Goal: Task Accomplishment & Management: Use online tool/utility

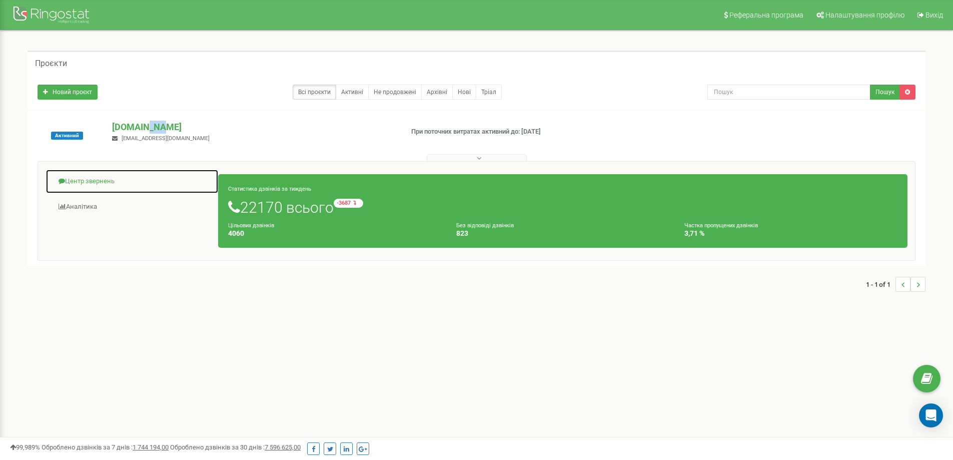
click at [98, 177] on link "Центр звернень" at bounding box center [132, 181] width 173 height 25
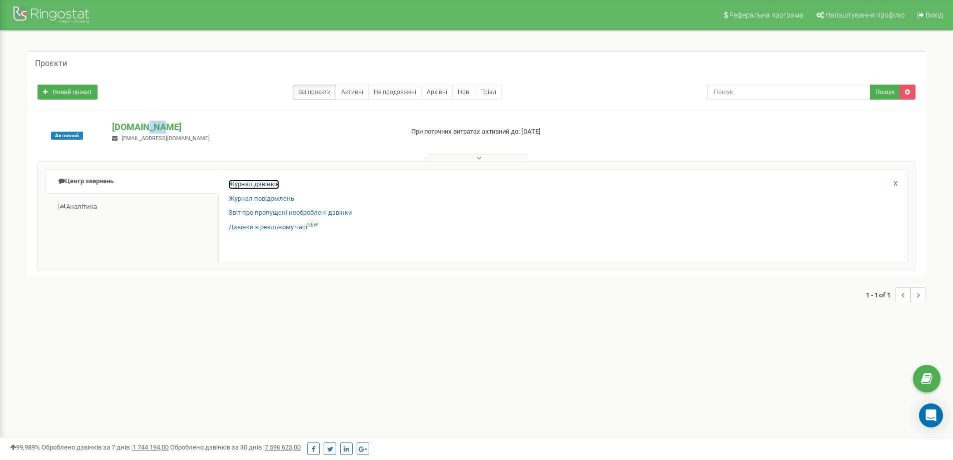
click at [241, 183] on link "Журнал дзвінків" at bounding box center [254, 185] width 51 height 10
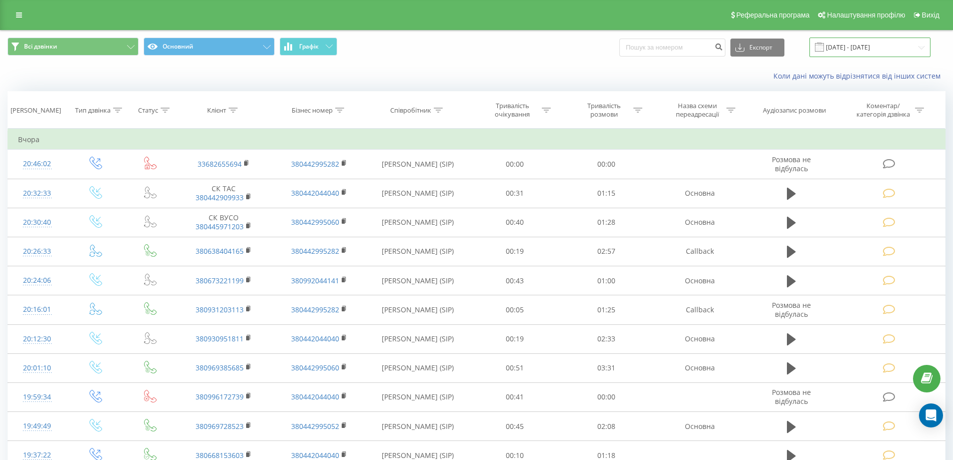
click at [471, 46] on input "21.08.2025 - 21.09.2025" at bounding box center [869, 48] width 121 height 20
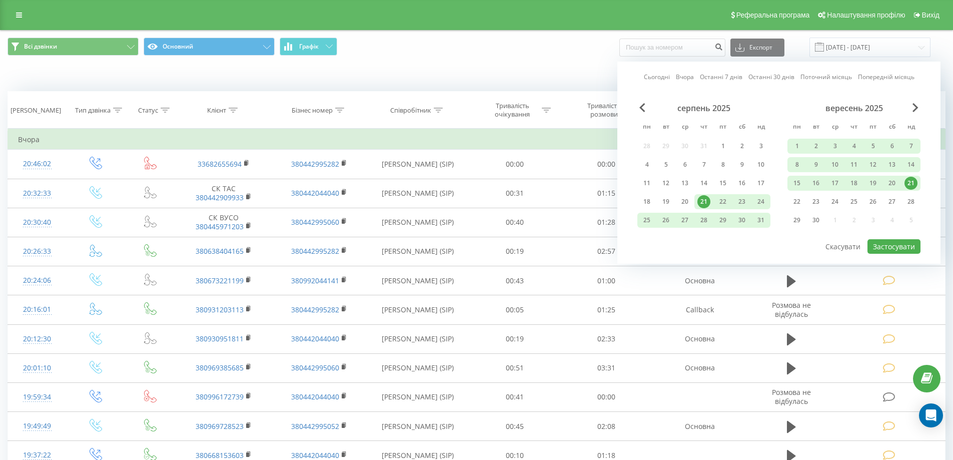
click at [471, 179] on div "21" at bounding box center [910, 183] width 13 height 13
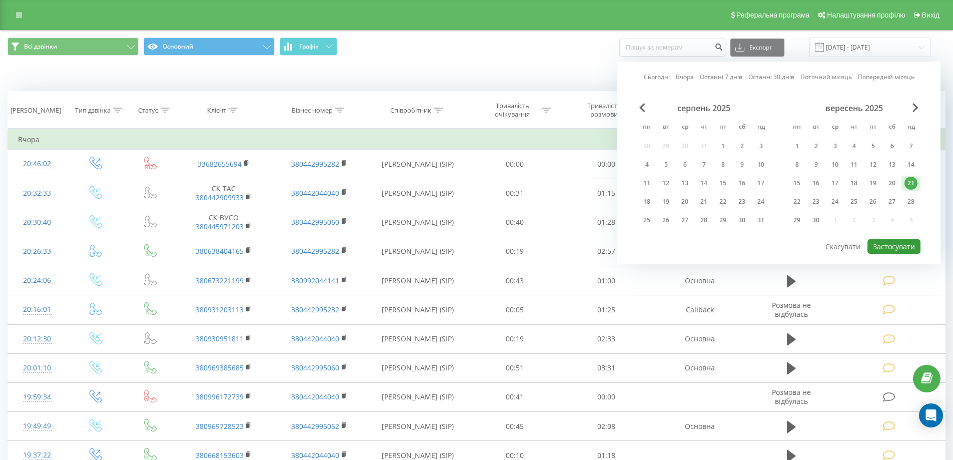
click at [471, 241] on button "Застосувати" at bounding box center [893, 246] width 53 height 15
type input "[DATE] - [DATE]"
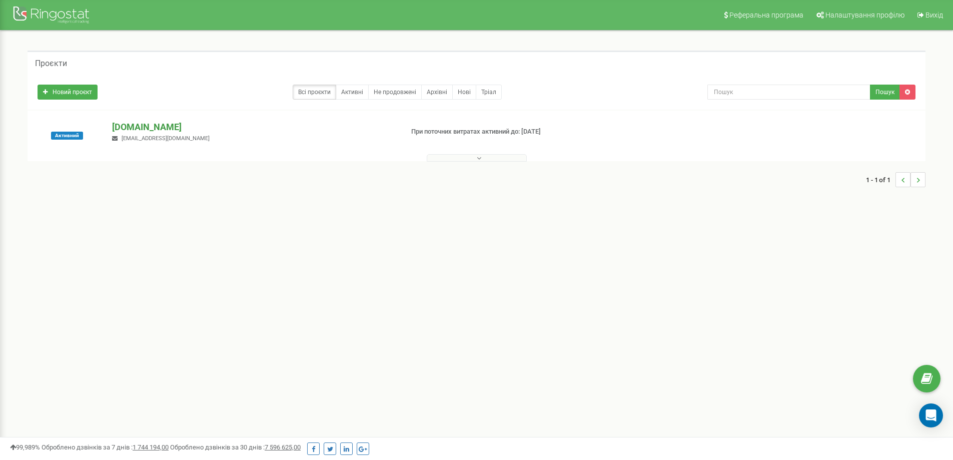
click at [178, 126] on p "[DOMAIN_NAME]" at bounding box center [253, 127] width 283 height 13
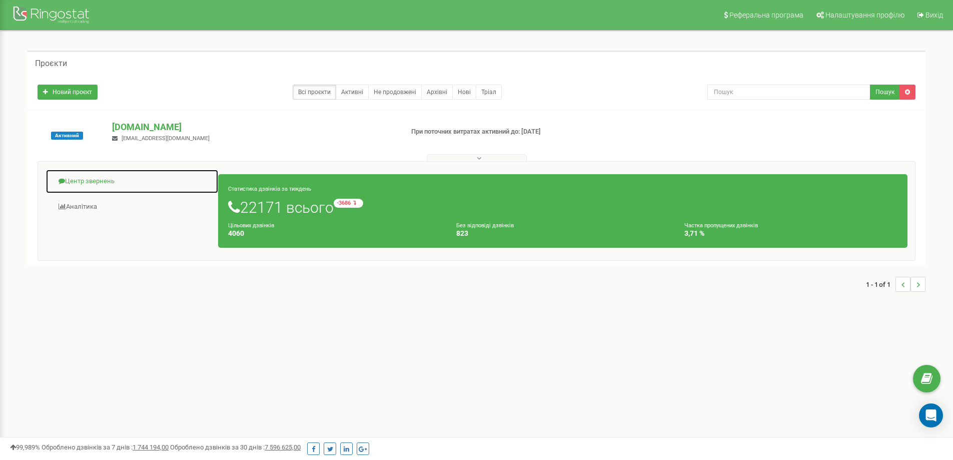
click at [93, 180] on link "Центр звернень" at bounding box center [132, 181] width 173 height 25
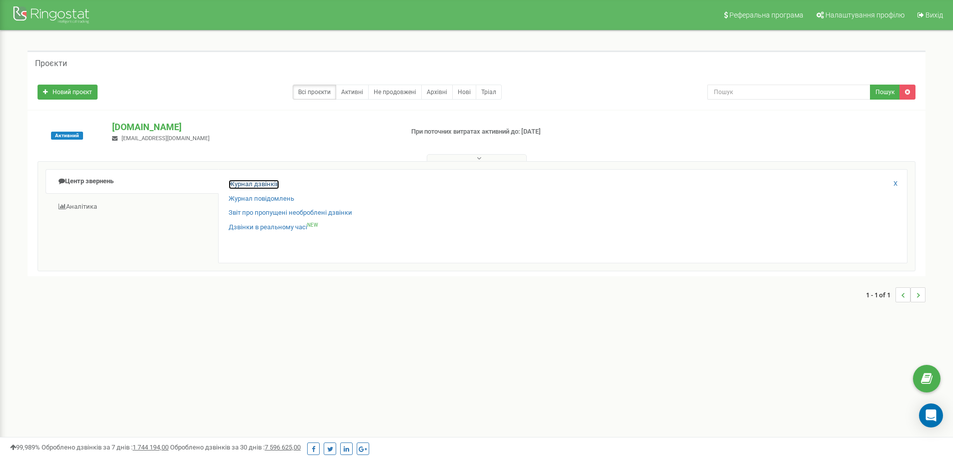
click at [235, 184] on link "Журнал дзвінків" at bounding box center [254, 185] width 51 height 10
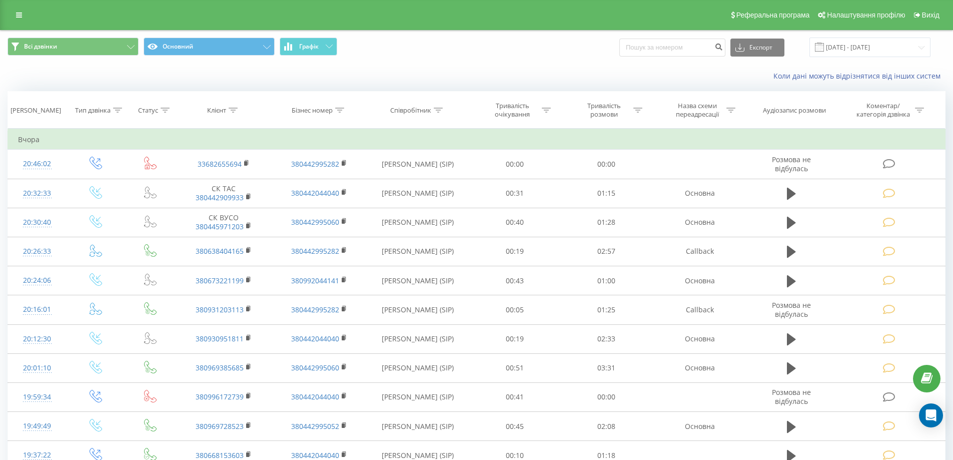
click at [21, 76] on div "Коли дані можуть відрізнятися вiд інших систем" at bounding box center [477, 76] width 952 height 24
click at [889, 46] on input "21.08.2025 - 21.09.2025" at bounding box center [869, 48] width 121 height 20
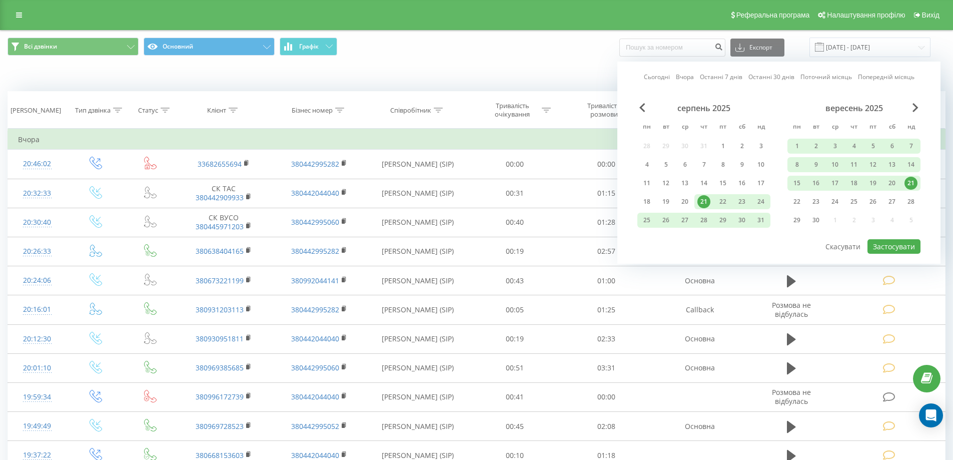
click at [911, 177] on div "21" at bounding box center [910, 183] width 13 height 13
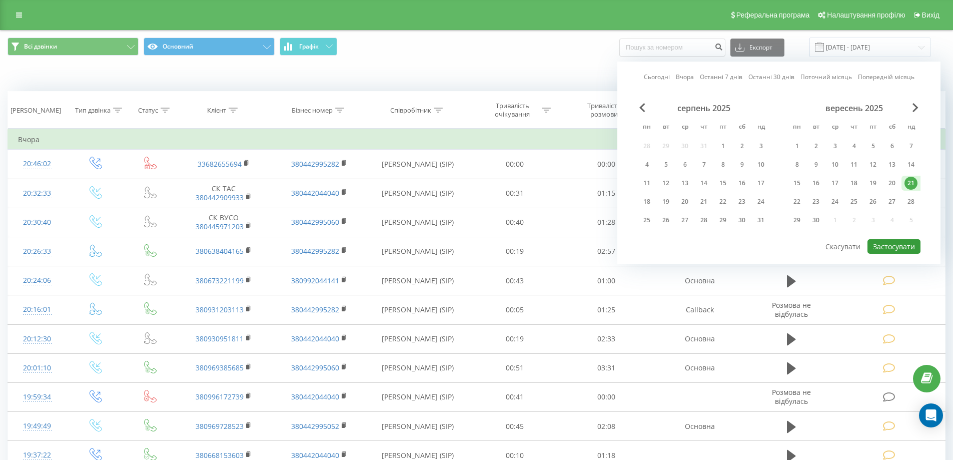
click at [894, 244] on button "Застосувати" at bounding box center [893, 246] width 53 height 15
type input "21.09.2025 - 21.09.2025"
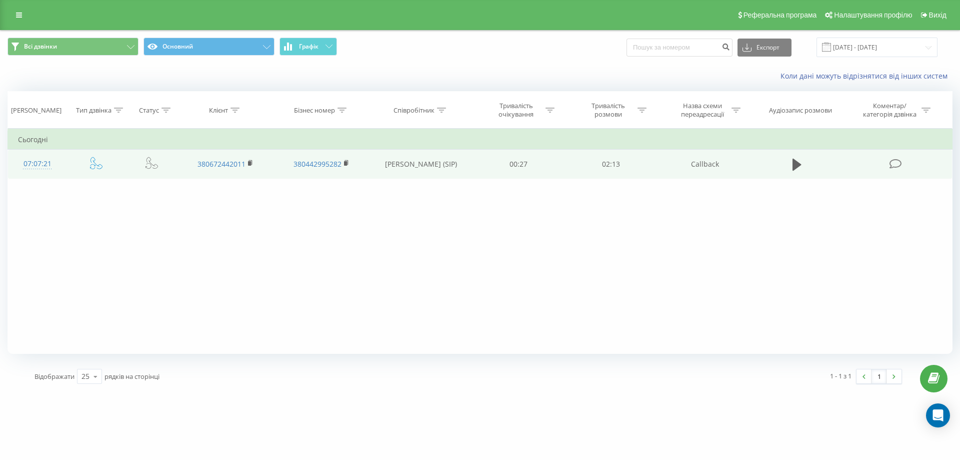
click at [892, 159] on icon at bounding box center [896, 164] width 13 height 11
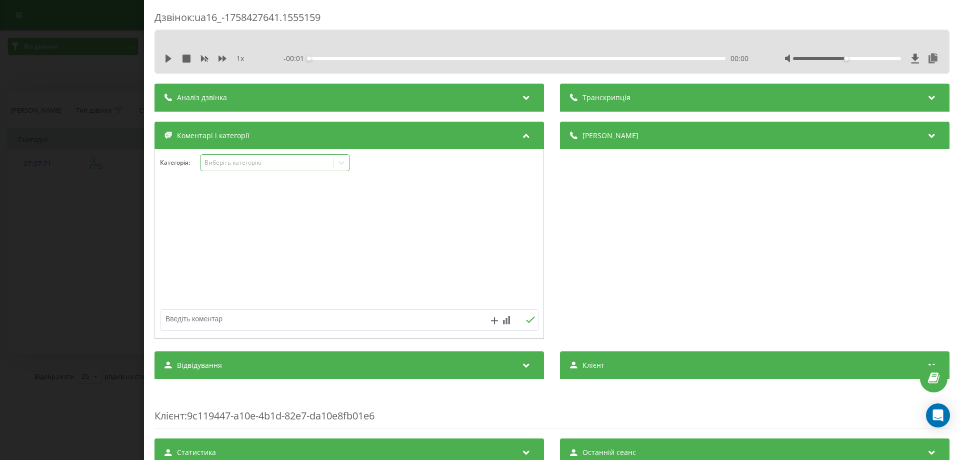
click at [343, 160] on icon at bounding box center [342, 163] width 10 height 10
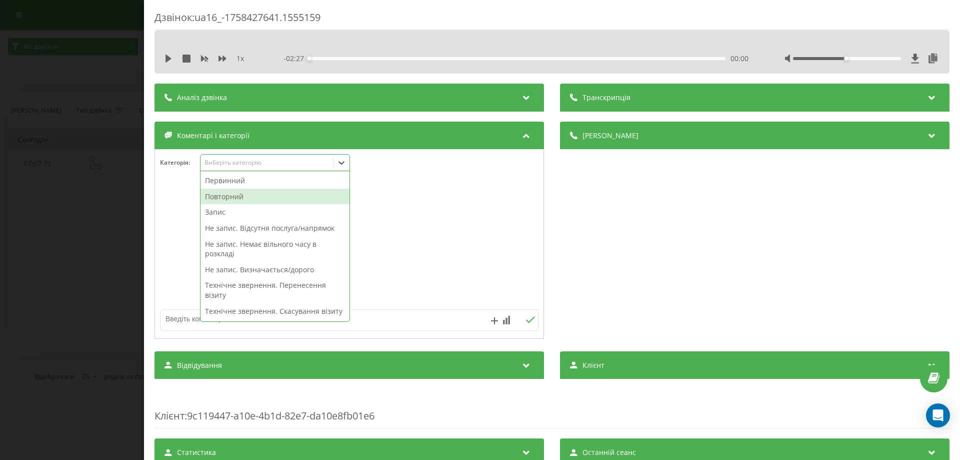
click at [233, 197] on div "Повторний" at bounding box center [275, 197] width 149 height 16
click at [177, 199] on div at bounding box center [349, 244] width 389 height 120
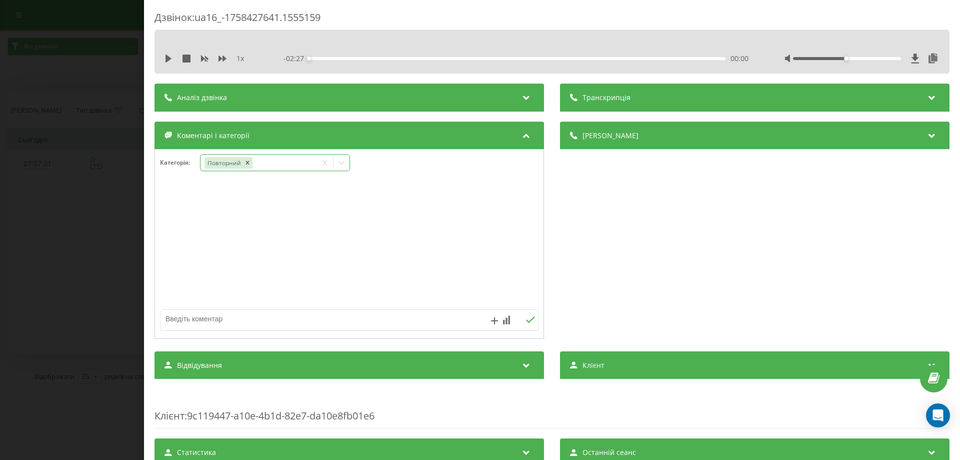
click at [342, 164] on icon at bounding box center [342, 163] width 6 height 4
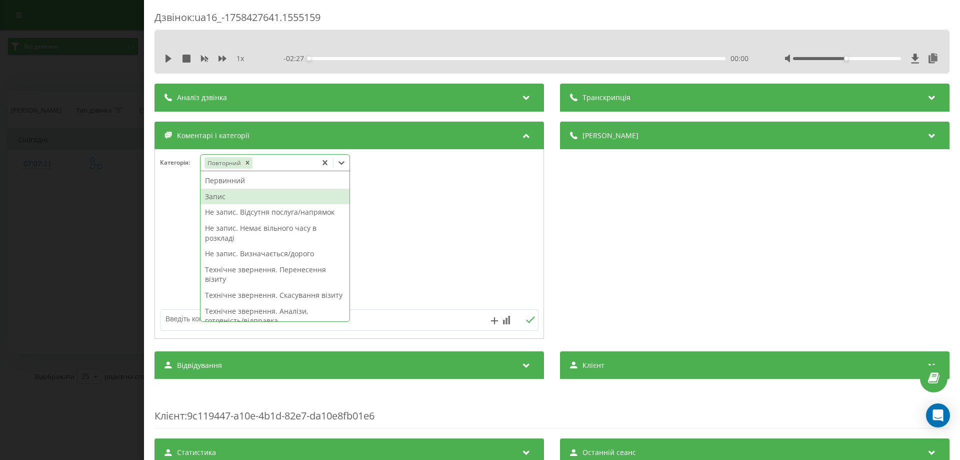
click at [217, 198] on div "Запис" at bounding box center [275, 197] width 149 height 16
click at [179, 199] on div at bounding box center [349, 244] width 389 height 120
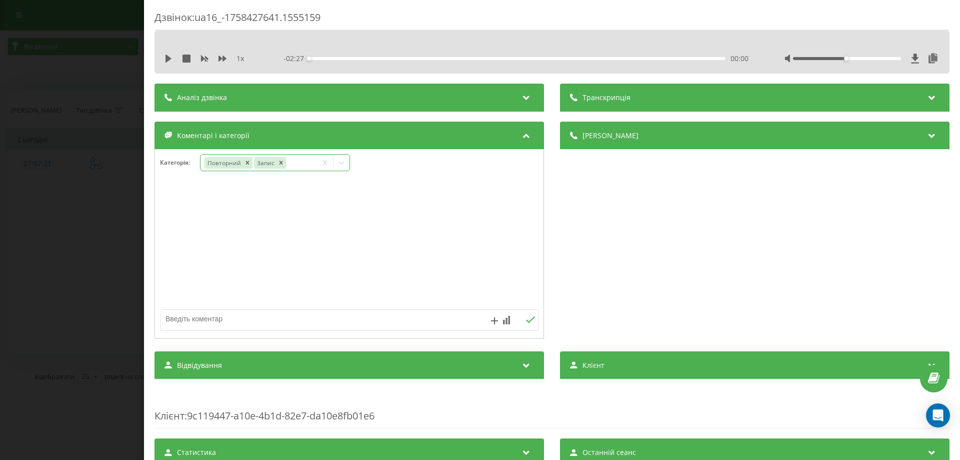
click at [341, 163] on icon at bounding box center [342, 163] width 6 height 4
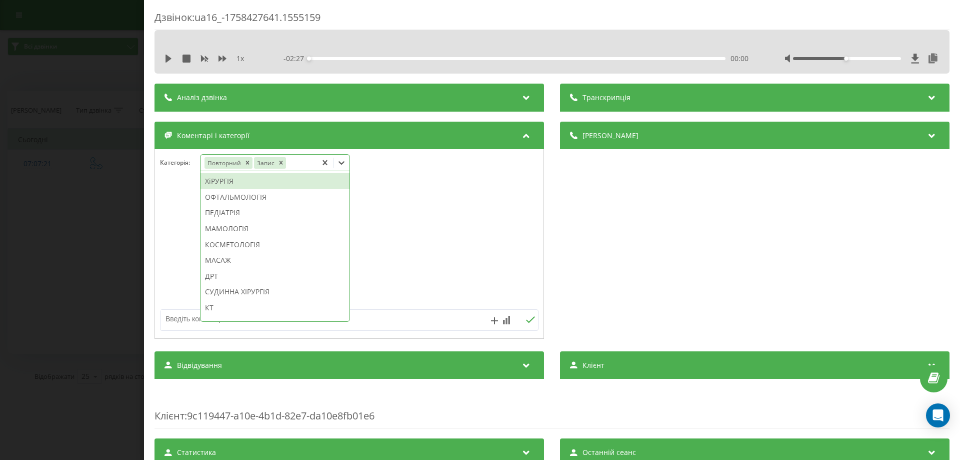
scroll to position [556, 0]
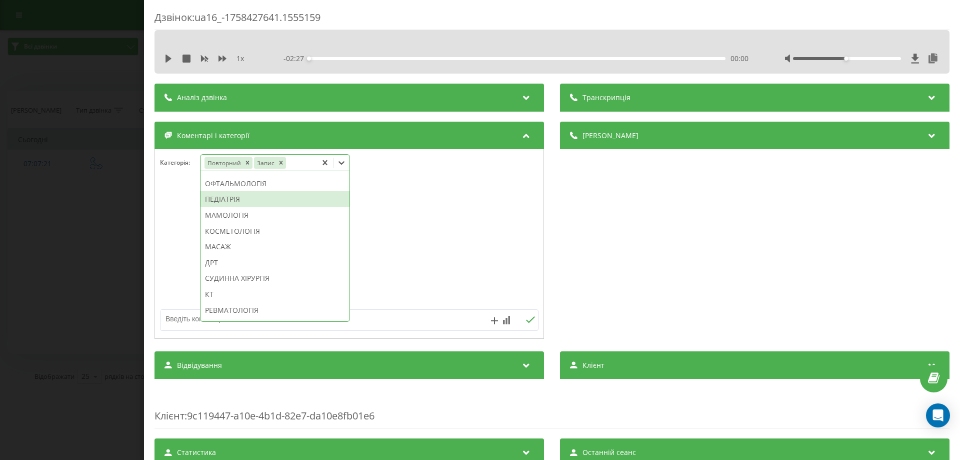
click at [238, 207] on div "ПЕДІАТРІЯ" at bounding box center [275, 199] width 149 height 16
click at [176, 224] on div at bounding box center [349, 244] width 389 height 120
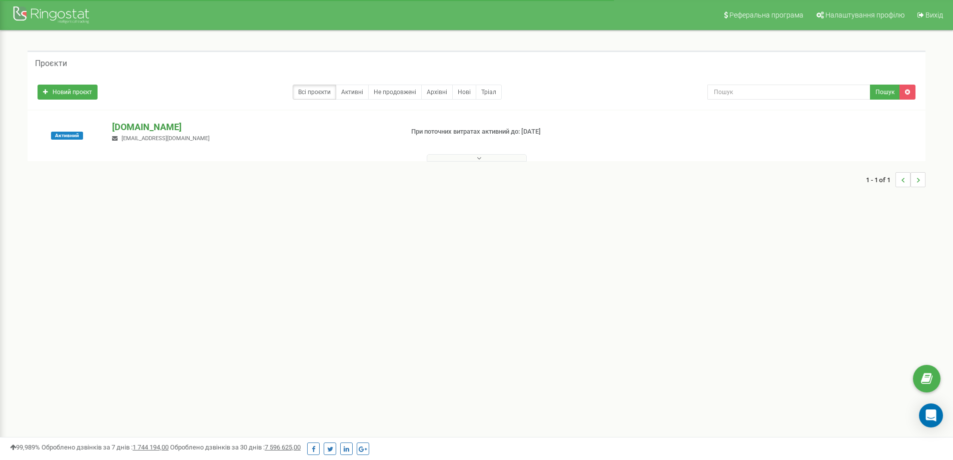
click at [134, 128] on p "[DOMAIN_NAME]" at bounding box center [253, 127] width 283 height 13
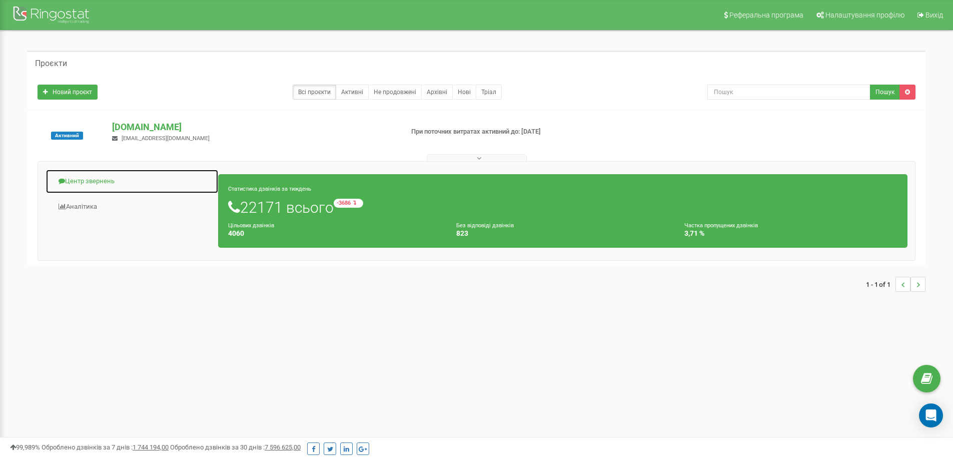
click at [104, 179] on link "Центр звернень" at bounding box center [132, 181] width 173 height 25
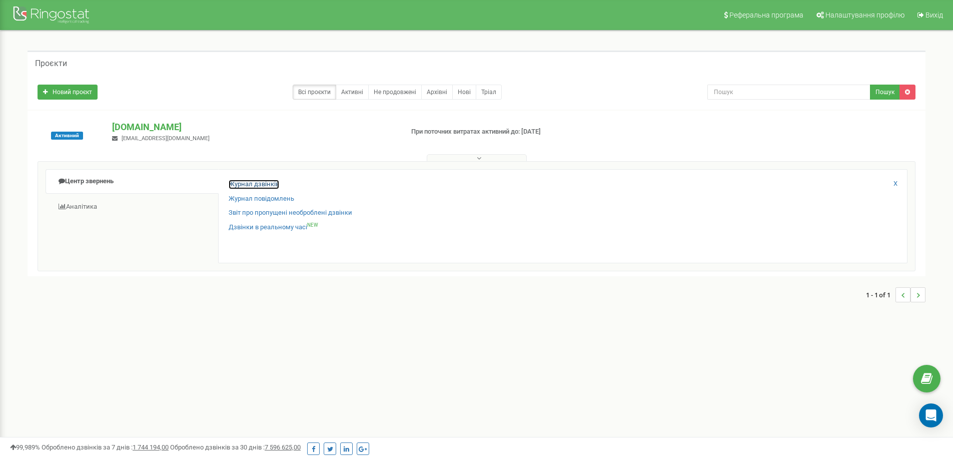
click at [268, 184] on link "Журнал дзвінків" at bounding box center [254, 185] width 51 height 10
click at [150, 127] on p "[DOMAIN_NAME]" at bounding box center [253, 127] width 283 height 13
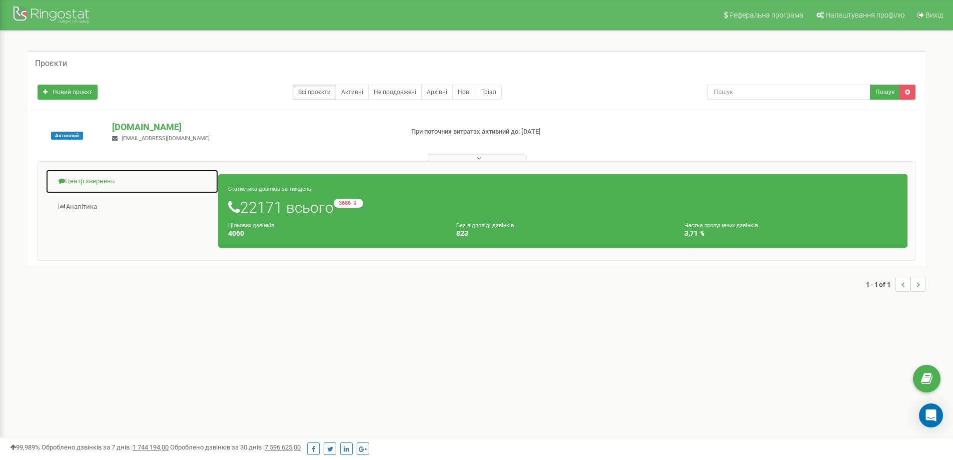
click at [77, 178] on link "Центр звернень" at bounding box center [132, 181] width 173 height 25
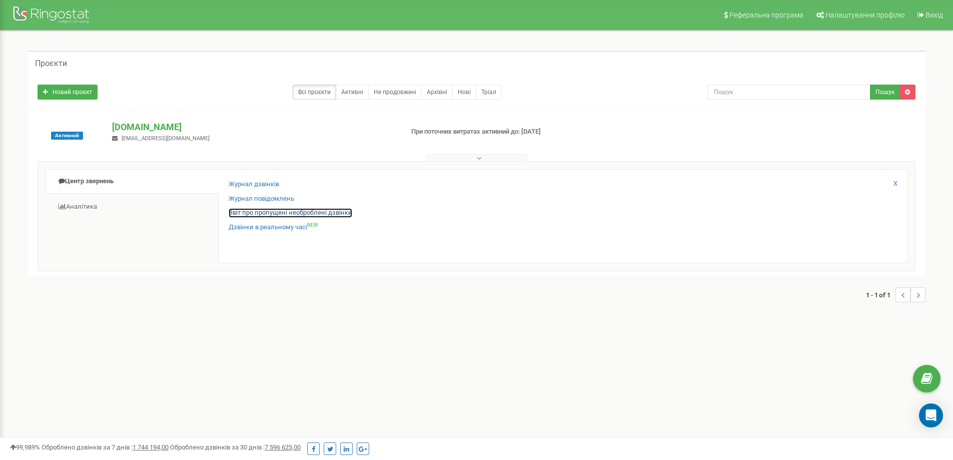
click at [260, 208] on link "Звіт про пропущені необроблені дзвінки" at bounding box center [291, 213] width 124 height 10
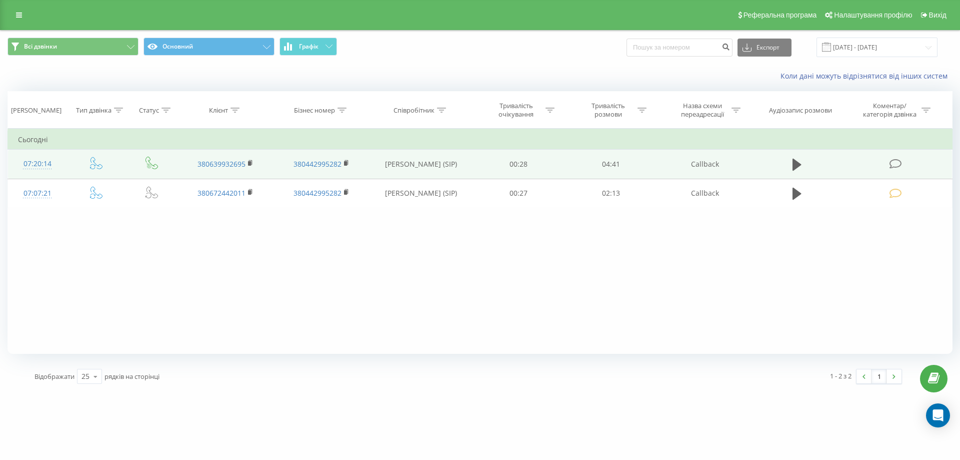
click at [896, 161] on icon at bounding box center [896, 164] width 13 height 11
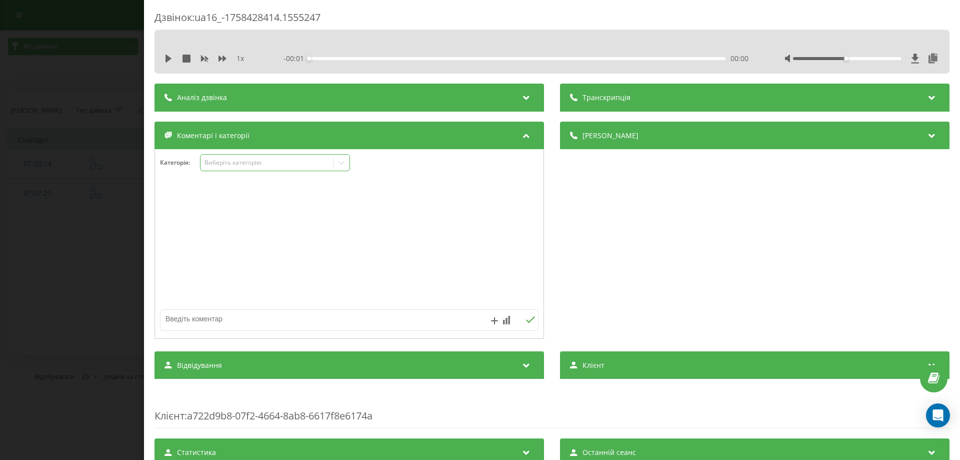
click at [345, 164] on icon at bounding box center [342, 163] width 10 height 10
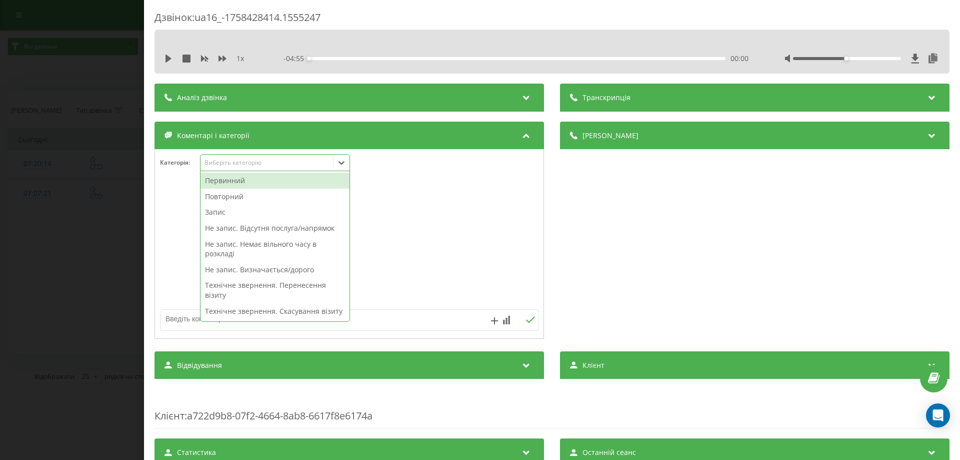
click at [227, 179] on div "Первинний" at bounding box center [275, 181] width 149 height 16
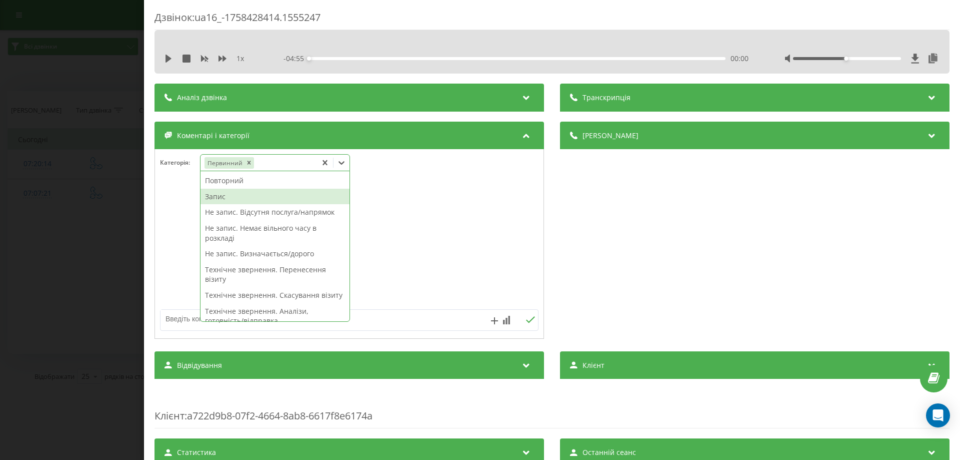
click at [222, 199] on div "Запис" at bounding box center [275, 197] width 149 height 16
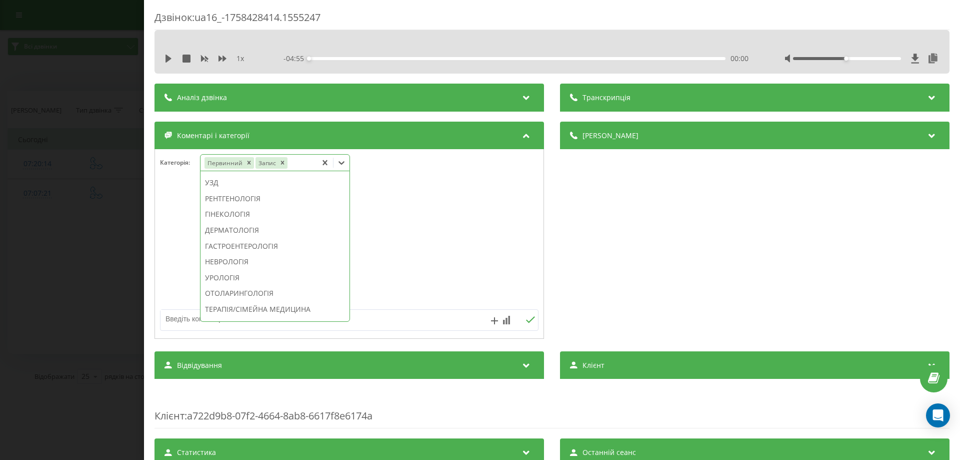
scroll to position [320, 0]
click at [257, 206] on div "ГІНЕКОЛОГІЯ" at bounding box center [275, 198] width 149 height 16
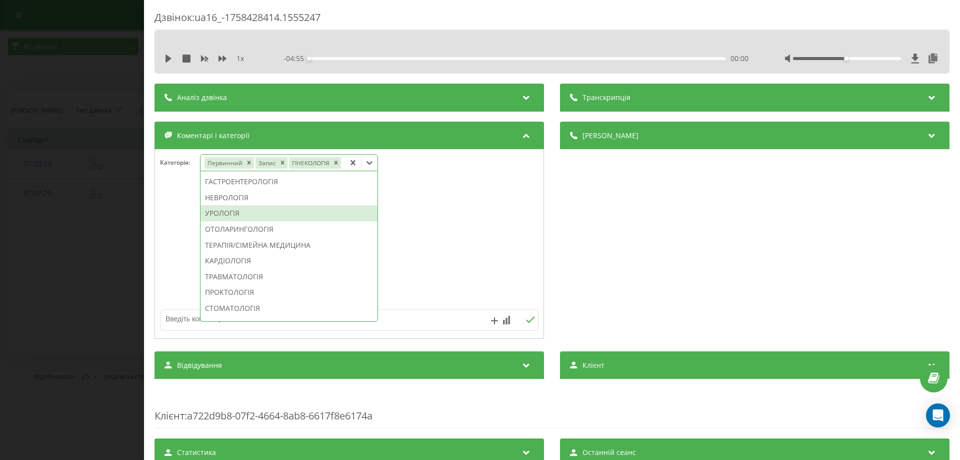
click at [270, 211] on div "УРОЛОГІЯ" at bounding box center [289, 213] width 177 height 16
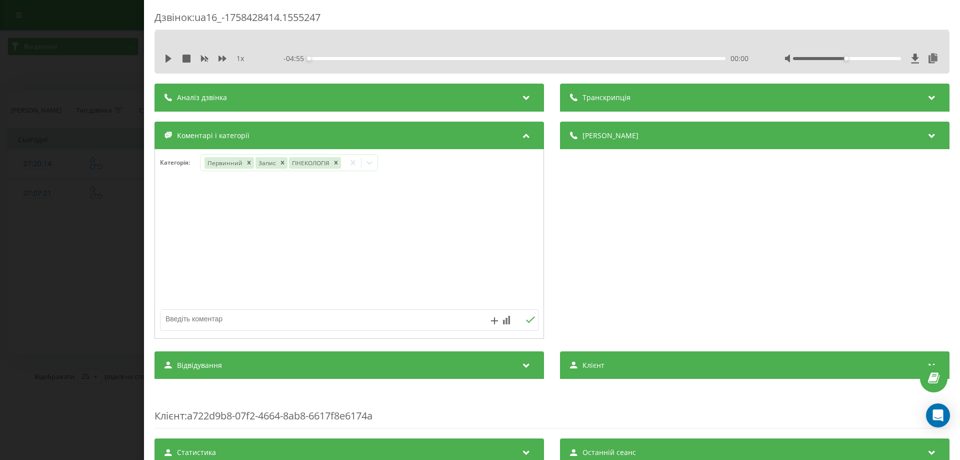
drag, startPoint x: 166, startPoint y: 216, endPoint x: 214, endPoint y: 219, distance: 47.6
click at [166, 217] on div at bounding box center [349, 244] width 389 height 120
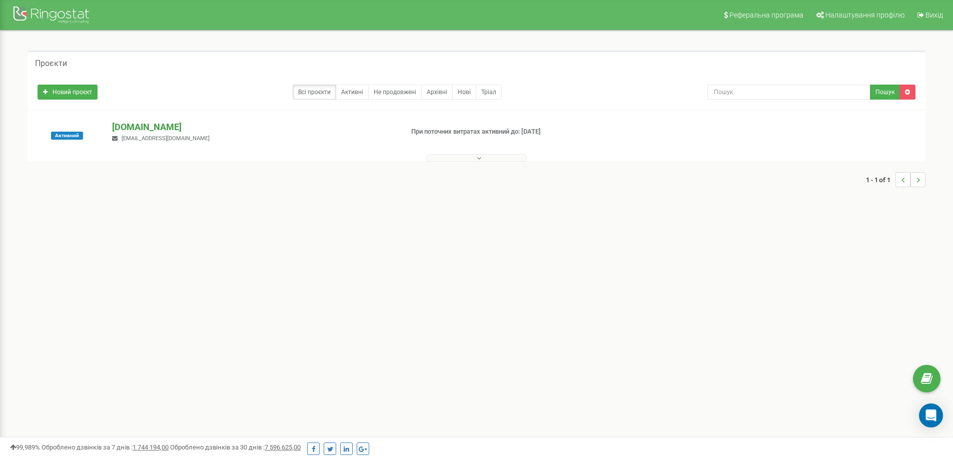
click at [149, 125] on p "[DOMAIN_NAME]" at bounding box center [253, 127] width 283 height 13
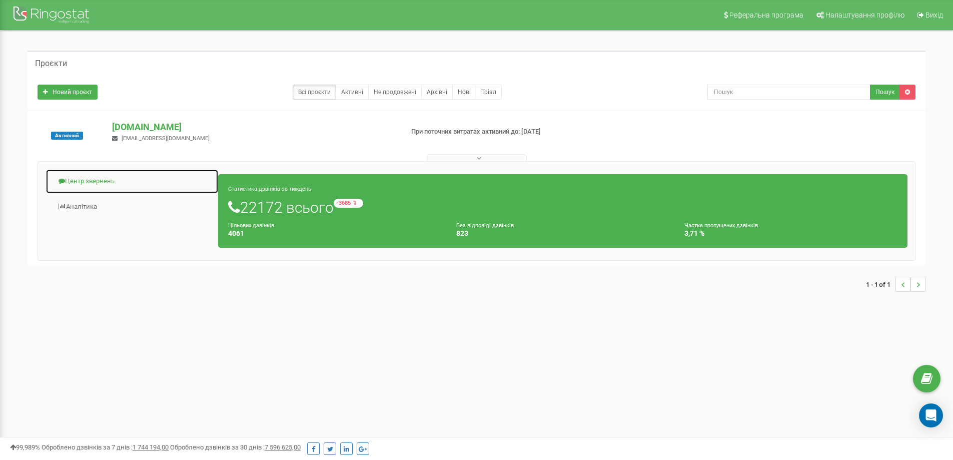
click at [73, 179] on link "Центр звернень" at bounding box center [132, 181] width 173 height 25
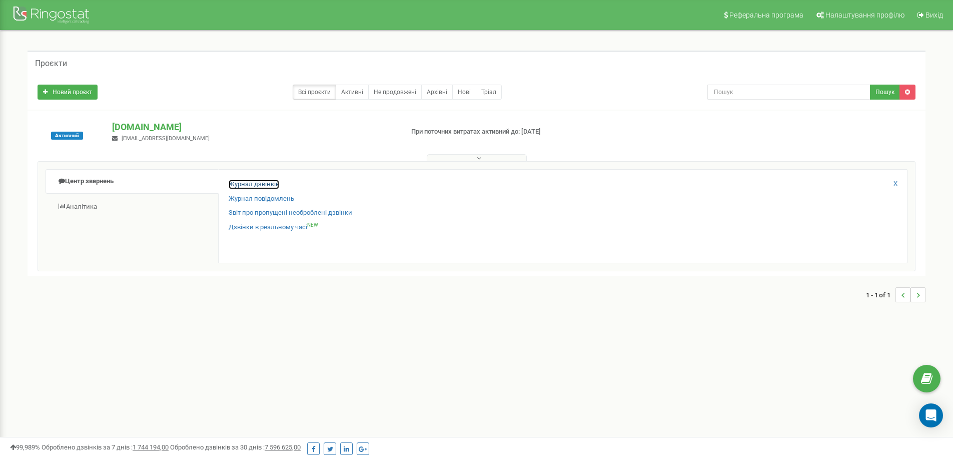
click at [243, 183] on link "Журнал дзвінків" at bounding box center [254, 185] width 51 height 10
click at [246, 183] on link "Журнал дзвінків" at bounding box center [254, 185] width 51 height 10
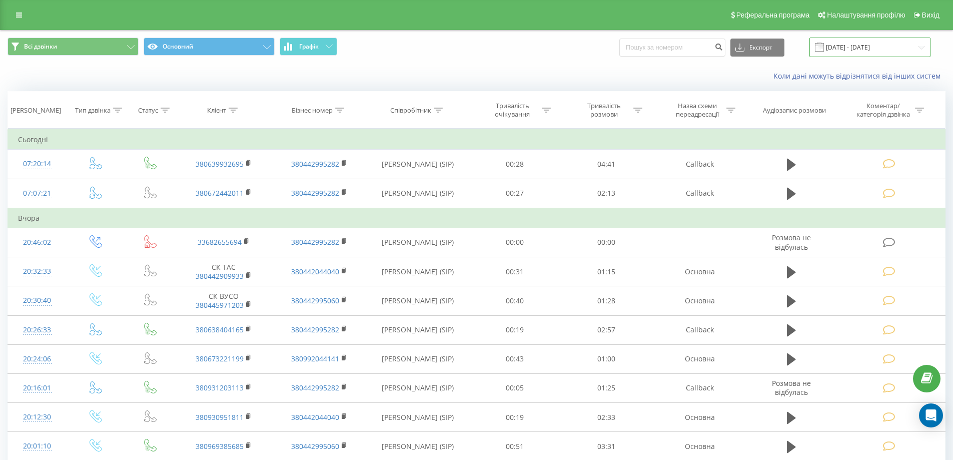
click at [882, 43] on input "21.08.2025 - 21.09.2025" at bounding box center [869, 48] width 121 height 20
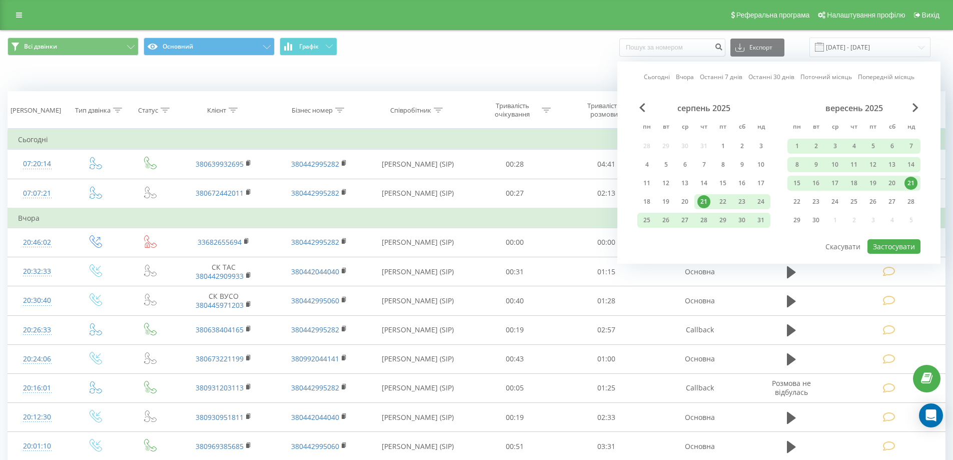
click at [910, 182] on div "21" at bounding box center [910, 183] width 13 height 13
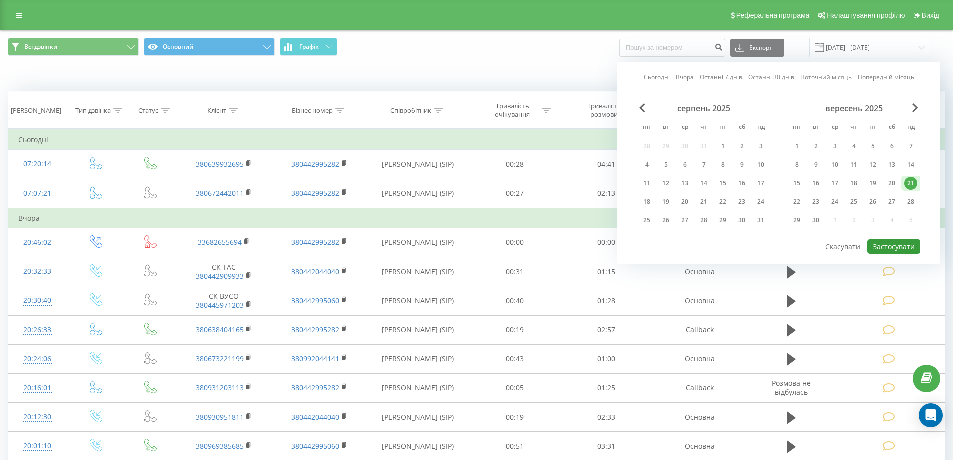
click at [894, 243] on button "Застосувати" at bounding box center [893, 246] width 53 height 15
type input "[DATE] - [DATE]"
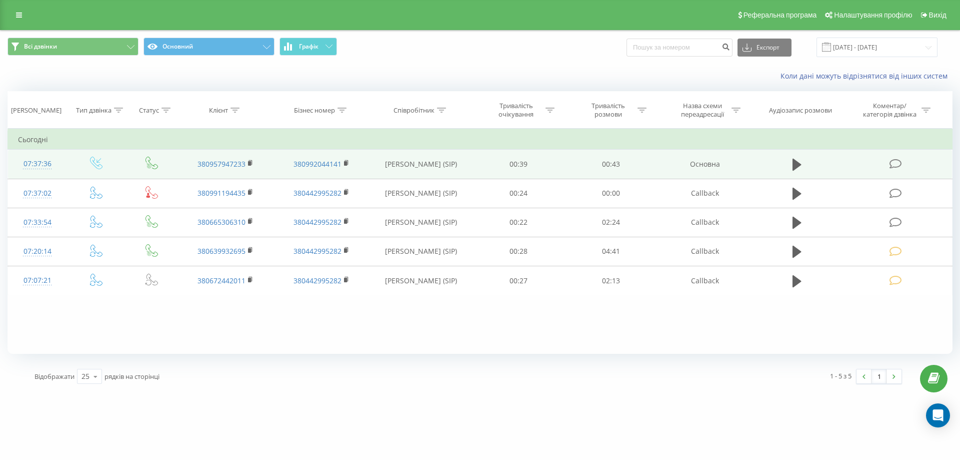
click at [895, 162] on icon at bounding box center [896, 164] width 13 height 11
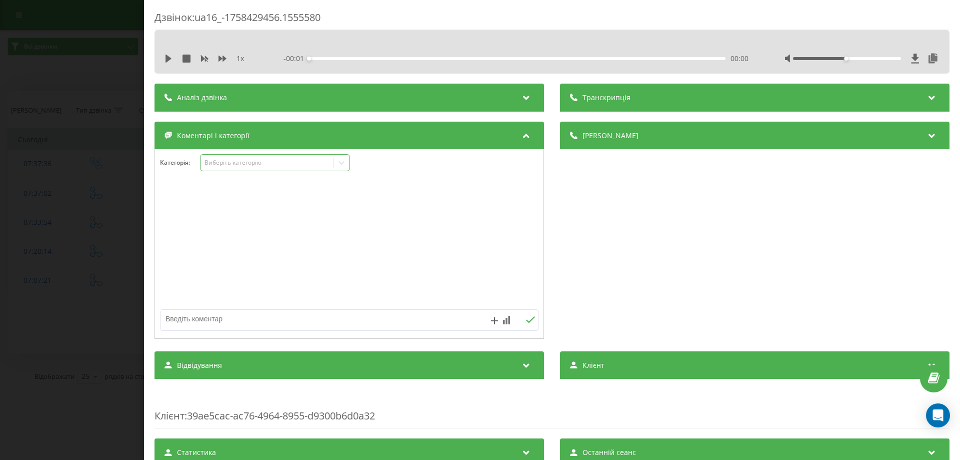
click at [340, 162] on icon at bounding box center [342, 163] width 6 height 4
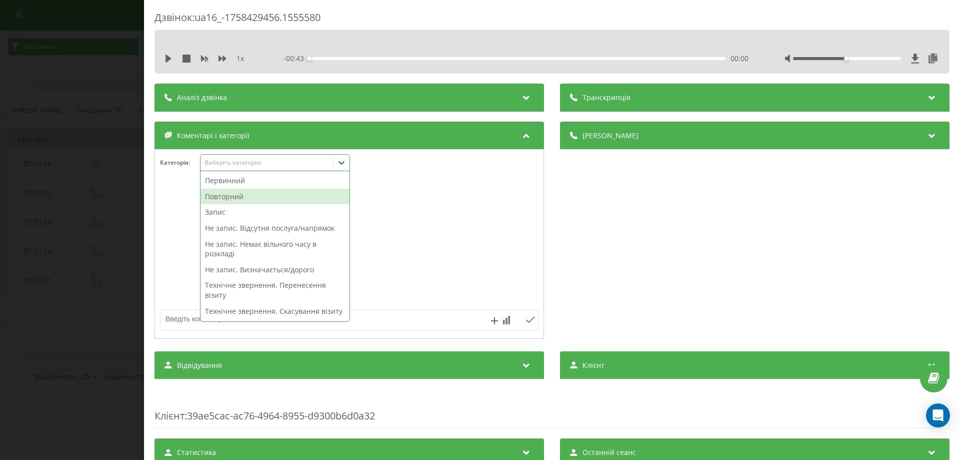
click at [228, 195] on div "Повторний" at bounding box center [275, 197] width 149 height 16
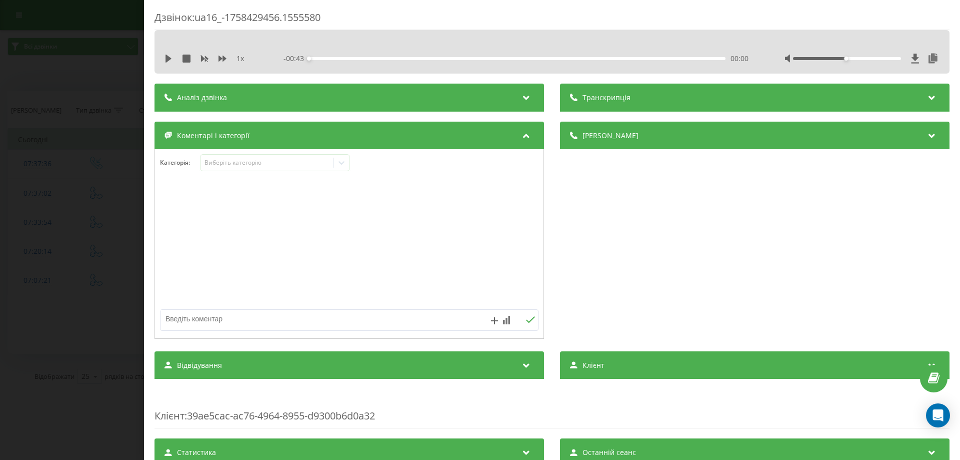
click at [170, 198] on div at bounding box center [349, 244] width 389 height 120
click at [342, 161] on icon at bounding box center [342, 163] width 10 height 10
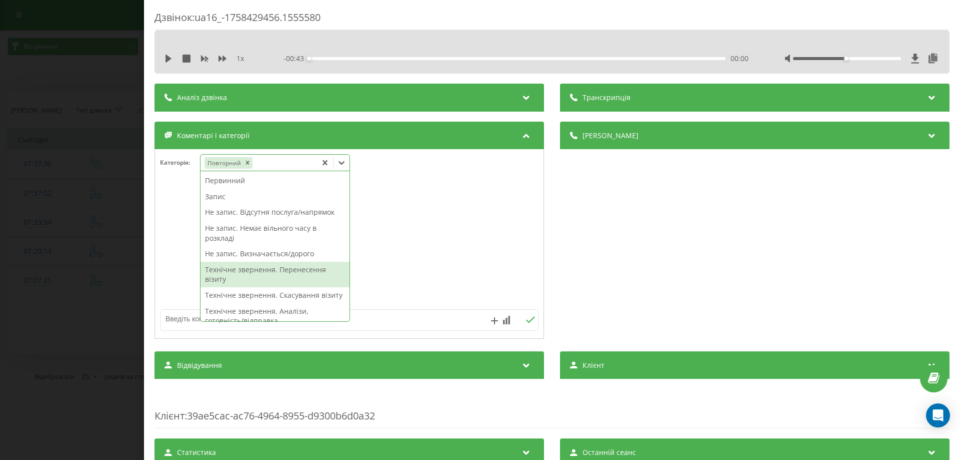
click at [276, 271] on div "Технічне звернення. Перенесення візиту" at bounding box center [275, 275] width 149 height 26
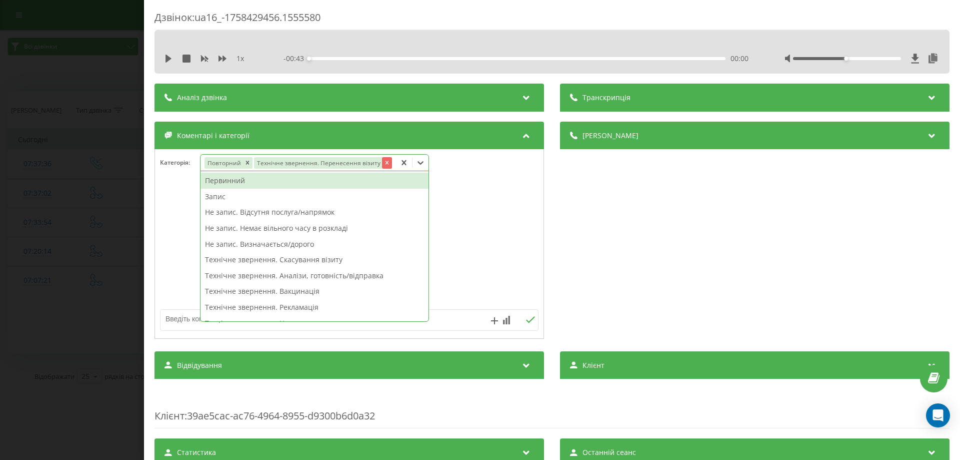
click at [384, 162] on icon "Remove Технічне звернення. Перенесення візиту" at bounding box center [387, 162] width 7 height 7
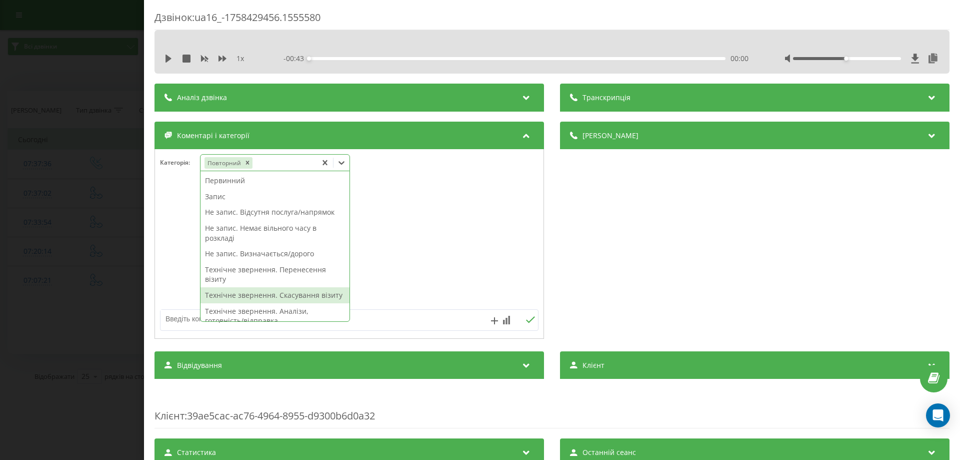
click at [292, 292] on div "Технічне звернення. Скасування візиту" at bounding box center [275, 295] width 149 height 16
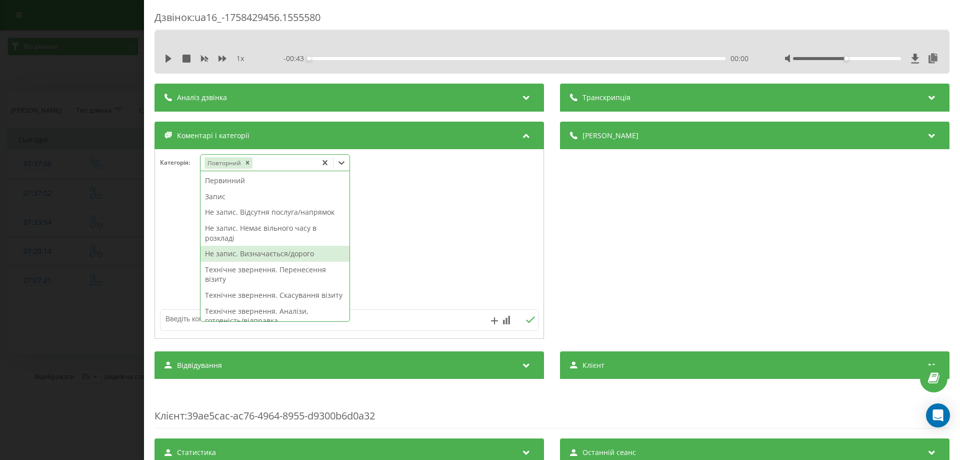
click at [159, 223] on div at bounding box center [349, 244] width 389 height 120
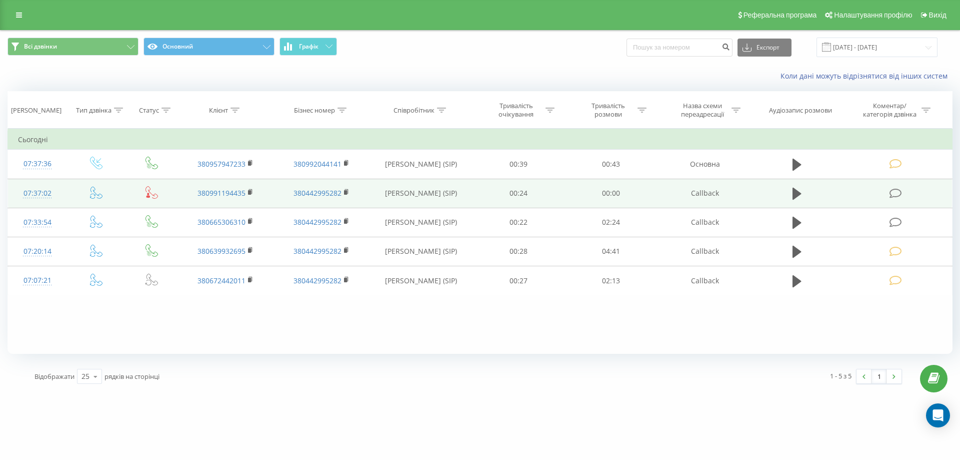
click at [896, 191] on icon at bounding box center [896, 193] width 13 height 11
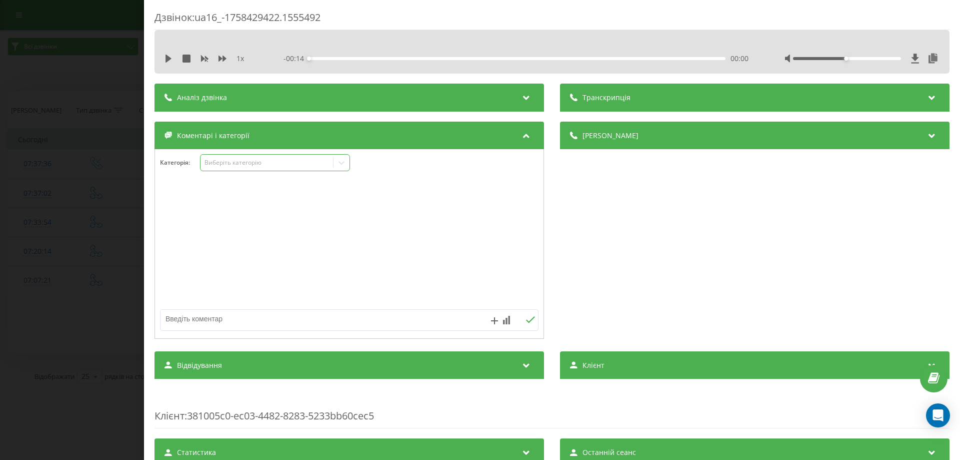
click at [343, 160] on icon at bounding box center [342, 163] width 10 height 10
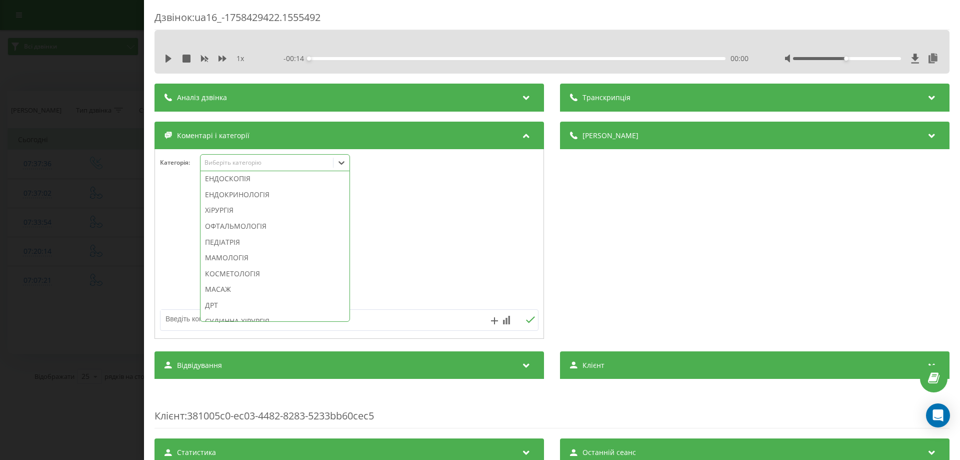
scroll to position [725, 0]
click at [228, 315] on div "ІНШЕ" at bounding box center [275, 312] width 149 height 16
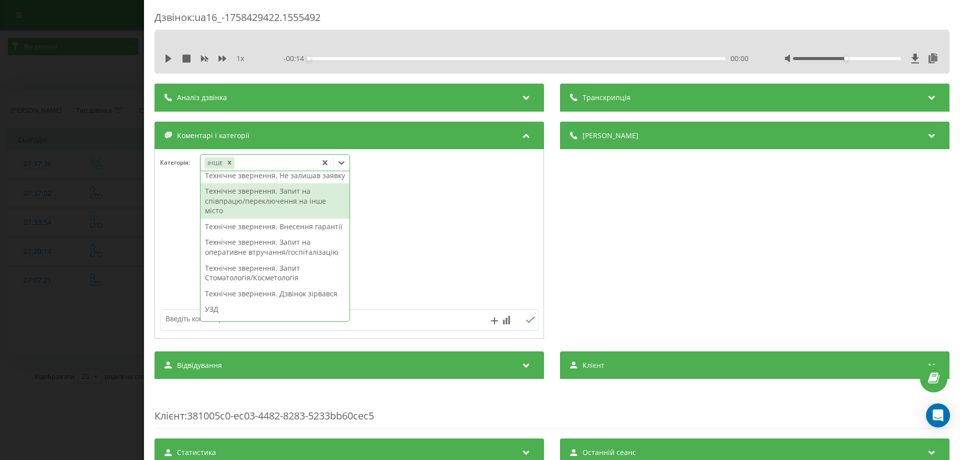
scroll to position [225, 0]
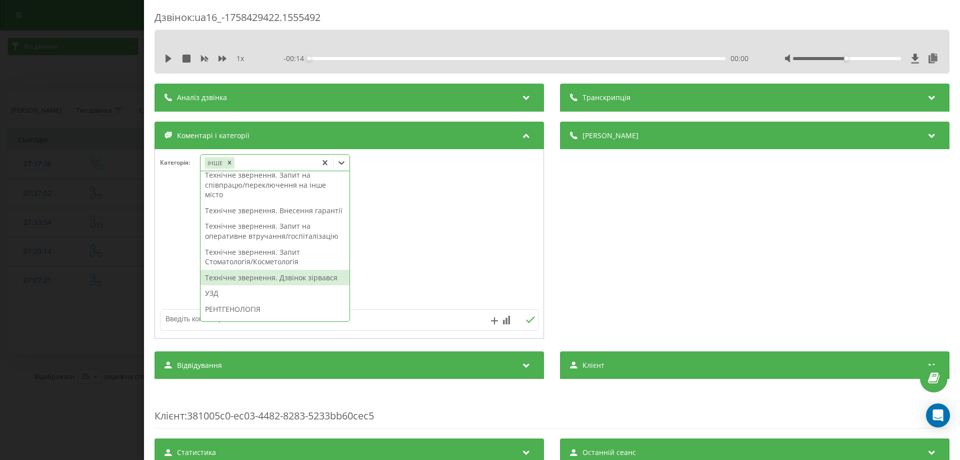
click at [287, 286] on div "Технічне звернення. Дзвінок зірвався" at bounding box center [275, 278] width 149 height 16
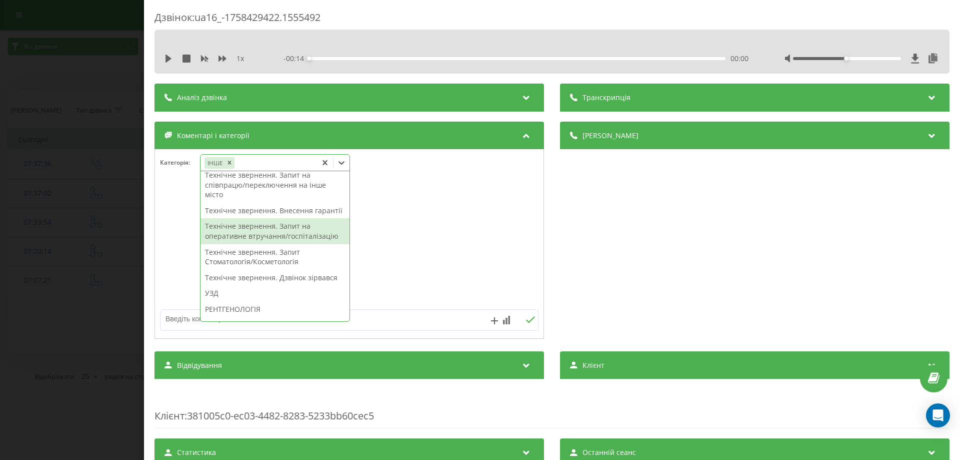
scroll to position [0, 0]
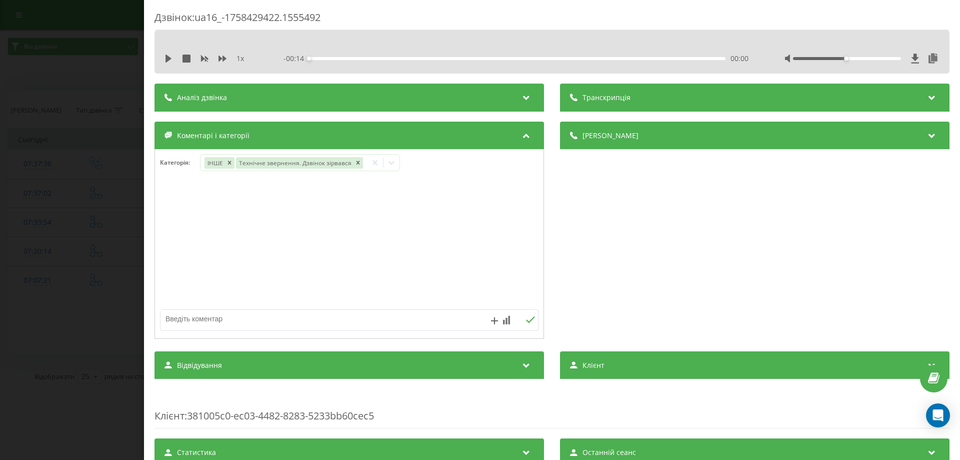
click at [171, 255] on div at bounding box center [349, 244] width 389 height 120
click at [169, 57] on icon at bounding box center [169, 59] width 8 height 8
click at [165, 55] on icon at bounding box center [169, 59] width 8 height 8
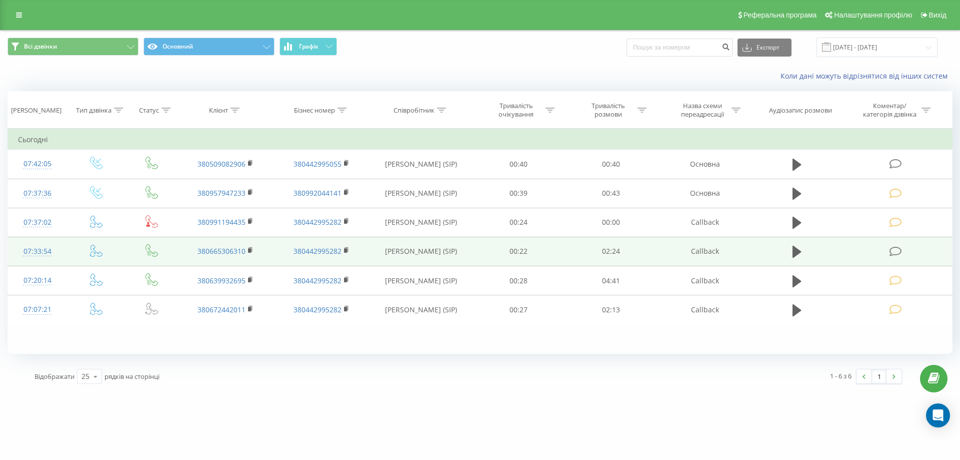
click at [891, 255] on icon at bounding box center [896, 251] width 13 height 11
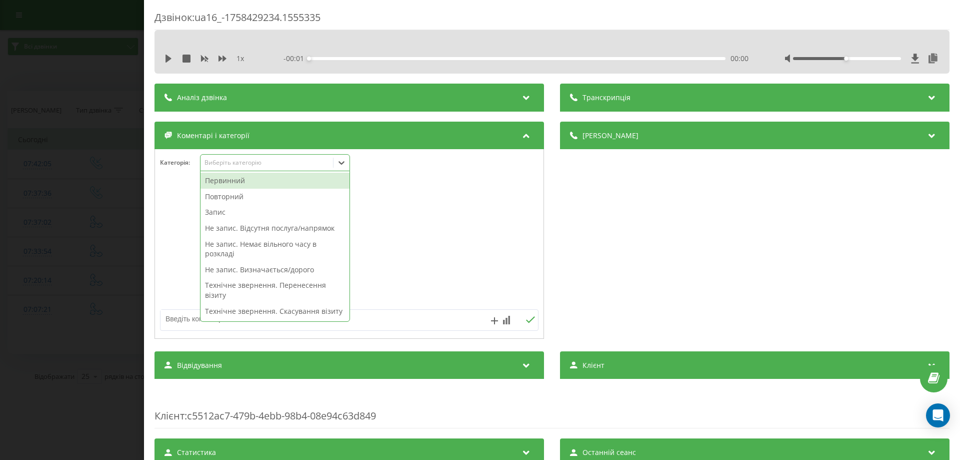
drag, startPoint x: 346, startPoint y: 159, endPoint x: 338, endPoint y: 164, distance: 9.4
click at [346, 159] on icon at bounding box center [342, 163] width 10 height 10
click at [222, 195] on div "Повторний" at bounding box center [275, 197] width 149 height 16
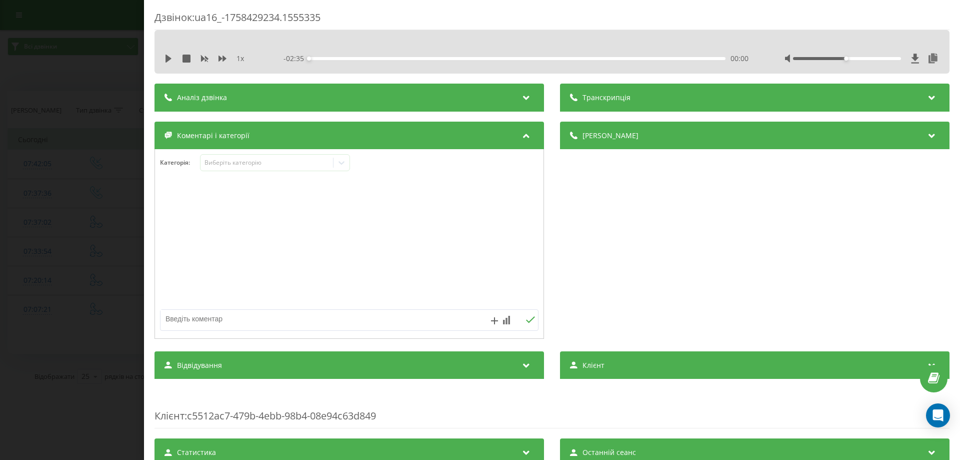
click at [171, 195] on div at bounding box center [349, 244] width 389 height 120
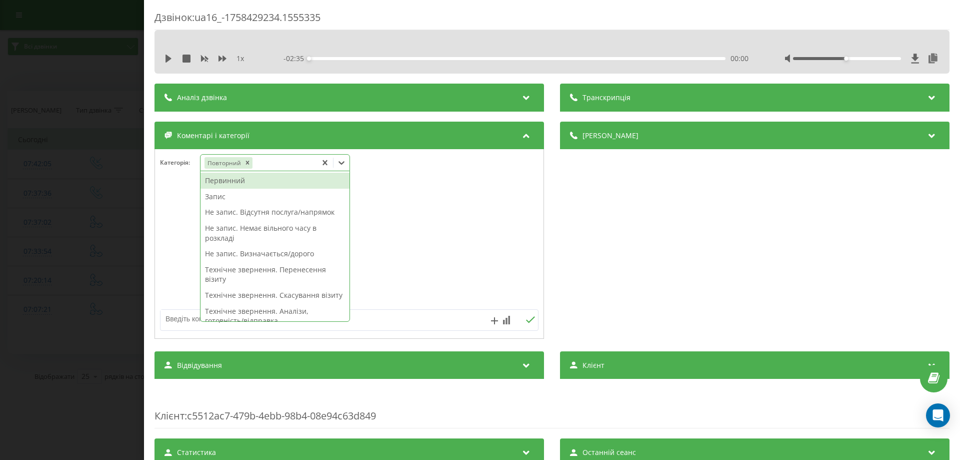
click at [345, 163] on icon at bounding box center [342, 163] width 10 height 10
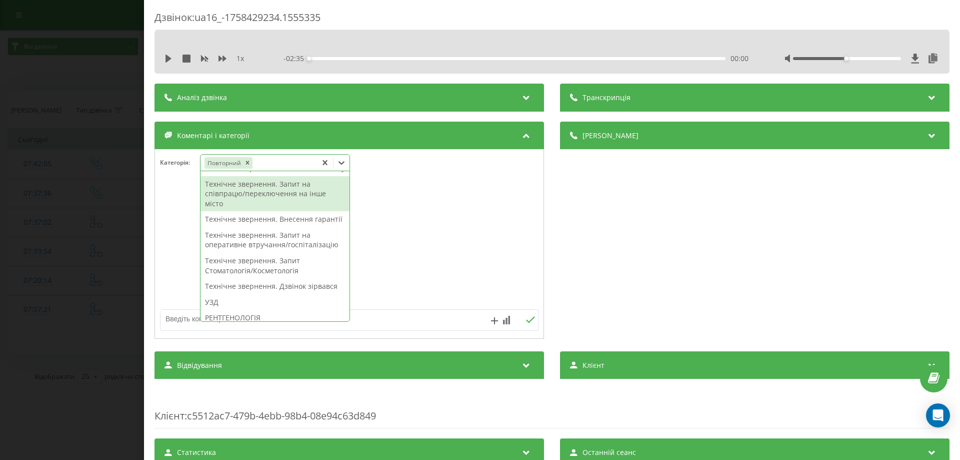
scroll to position [250, 0]
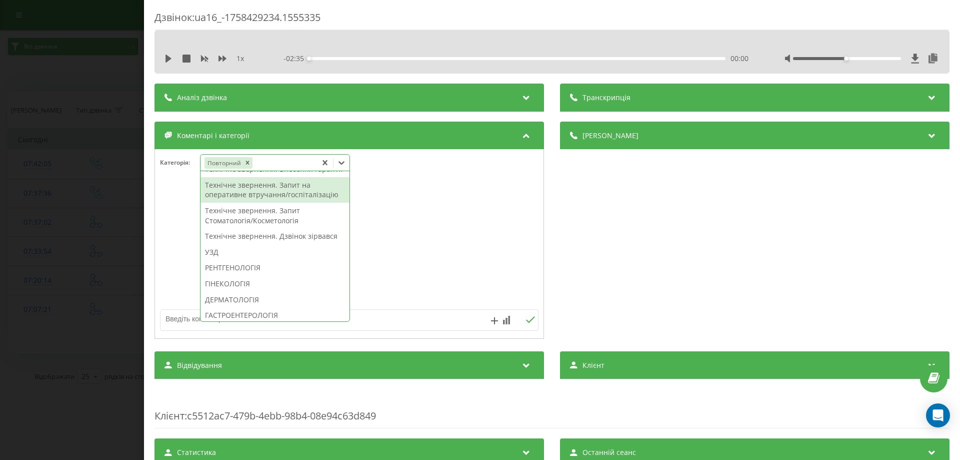
click at [312, 203] on div "Технічне звернення. Запит на оперативне втручання/госпіталізацію" at bounding box center [275, 190] width 149 height 26
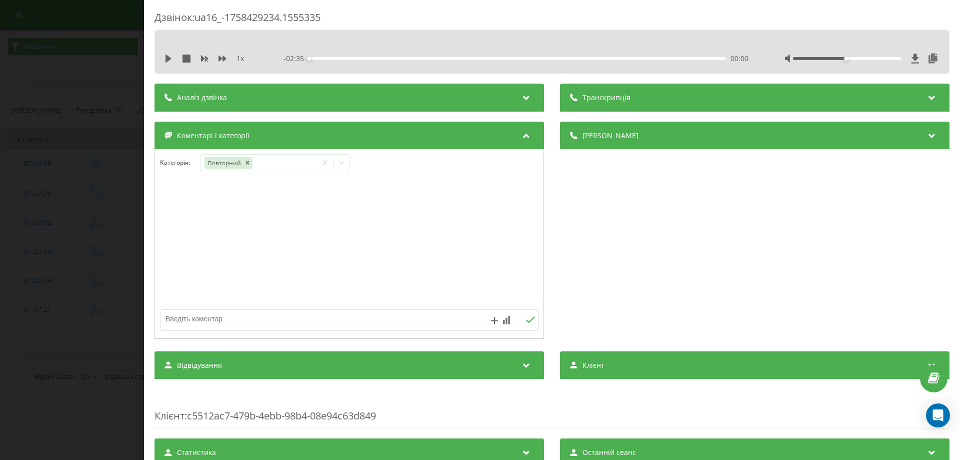
click at [190, 237] on div at bounding box center [349, 244] width 389 height 120
click at [182, 319] on textarea at bounding box center [312, 319] width 302 height 18
type textarea "запит передан на Березнякывську"
click at [526, 317] on icon at bounding box center [531, 319] width 10 height 7
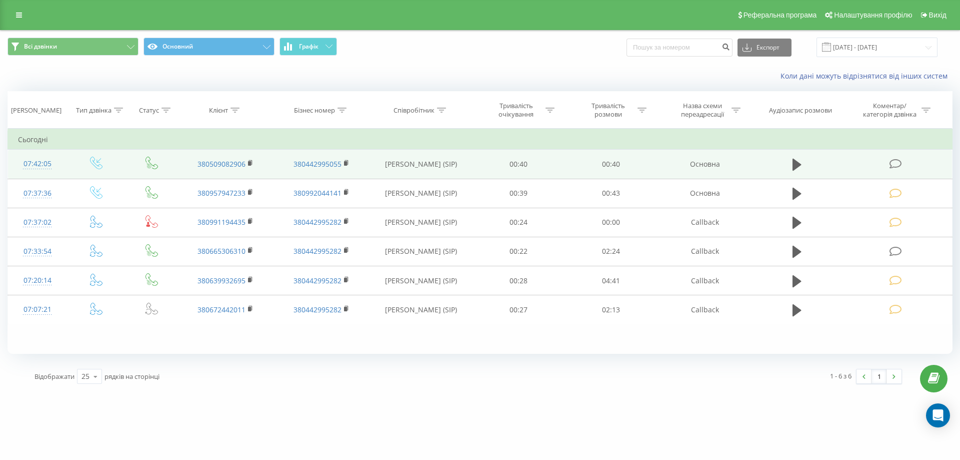
click at [898, 162] on icon at bounding box center [896, 164] width 13 height 11
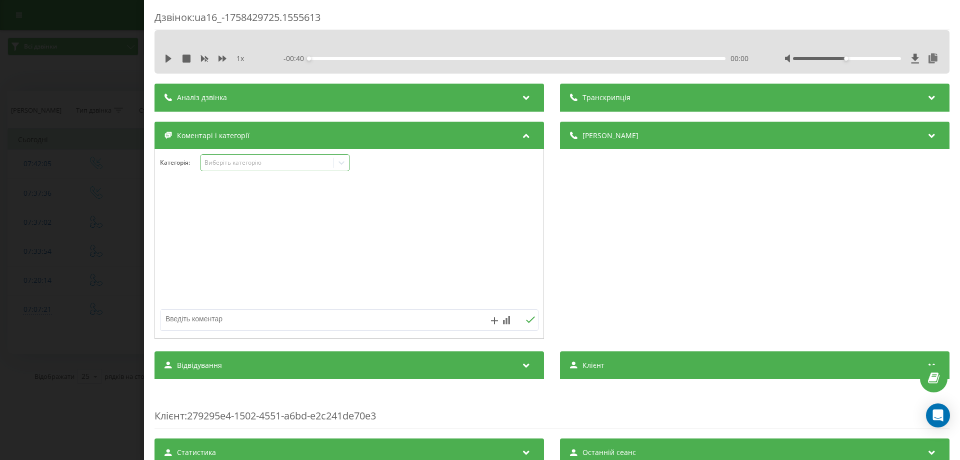
click at [344, 165] on icon at bounding box center [342, 163] width 10 height 10
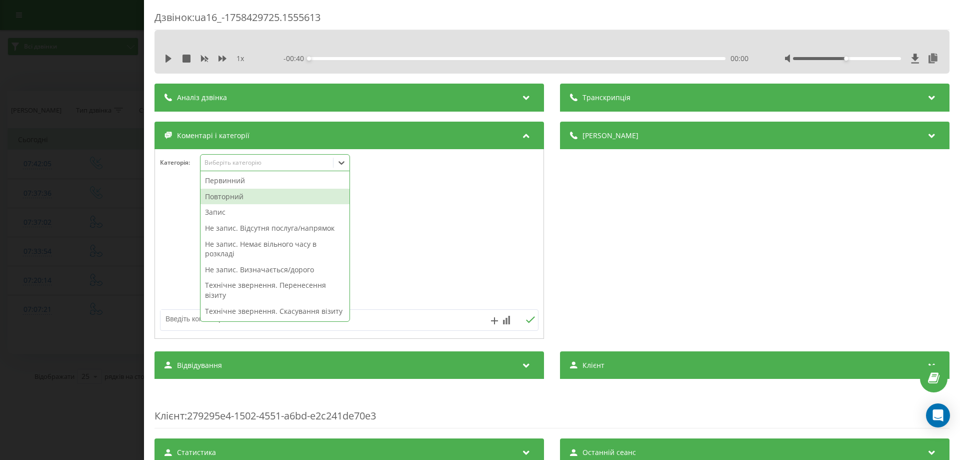
click at [236, 196] on div "Повторний" at bounding box center [275, 197] width 149 height 16
click at [175, 190] on div at bounding box center [349, 244] width 389 height 120
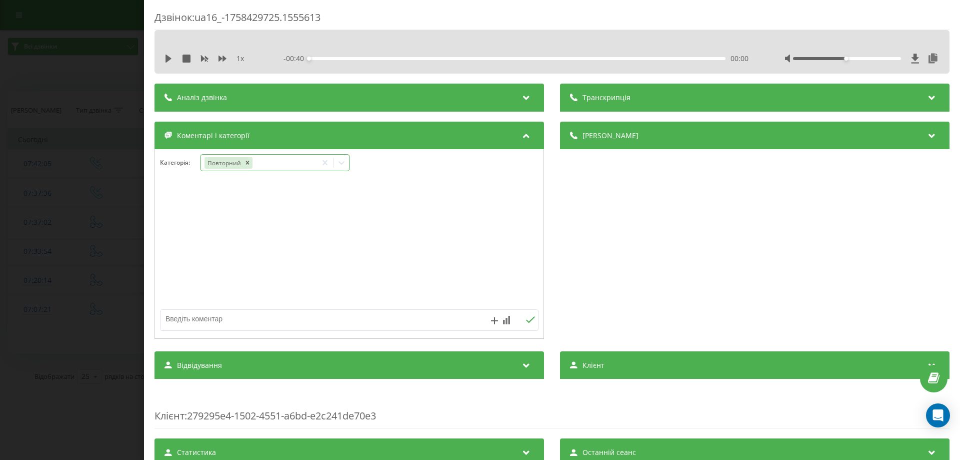
click at [344, 164] on icon at bounding box center [342, 163] width 10 height 10
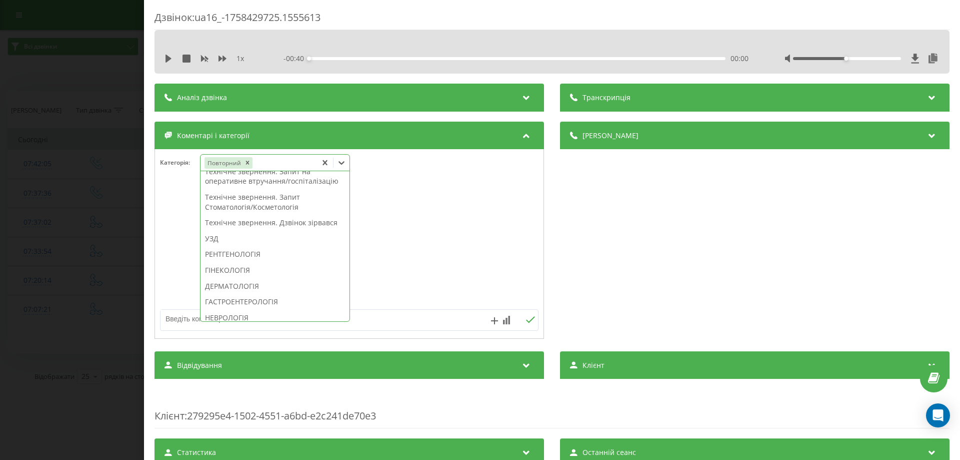
scroll to position [257, 0]
click at [295, 221] on div "Технічне звернення. Запит Стоматологія/Косметологія" at bounding box center [275, 209] width 149 height 26
click at [184, 227] on div at bounding box center [349, 244] width 389 height 120
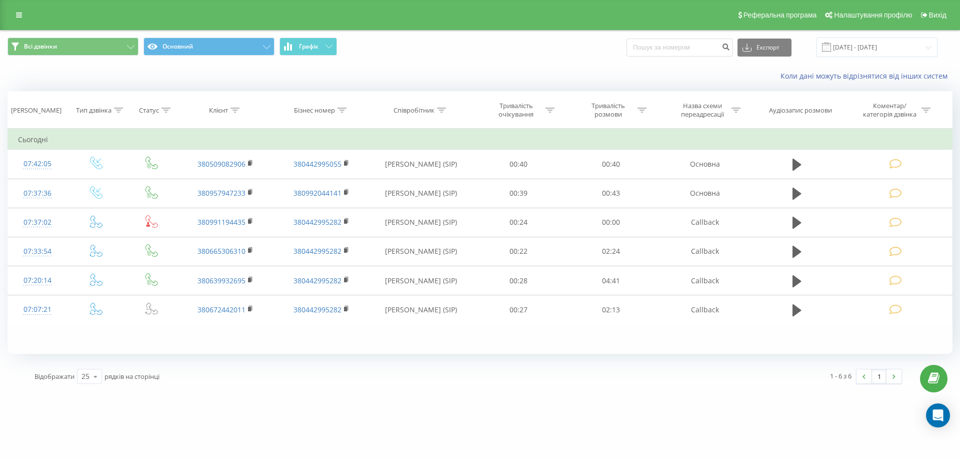
click at [72, 8] on div "Реферальна програма Налаштування профілю Вихід" at bounding box center [480, 15] width 960 height 30
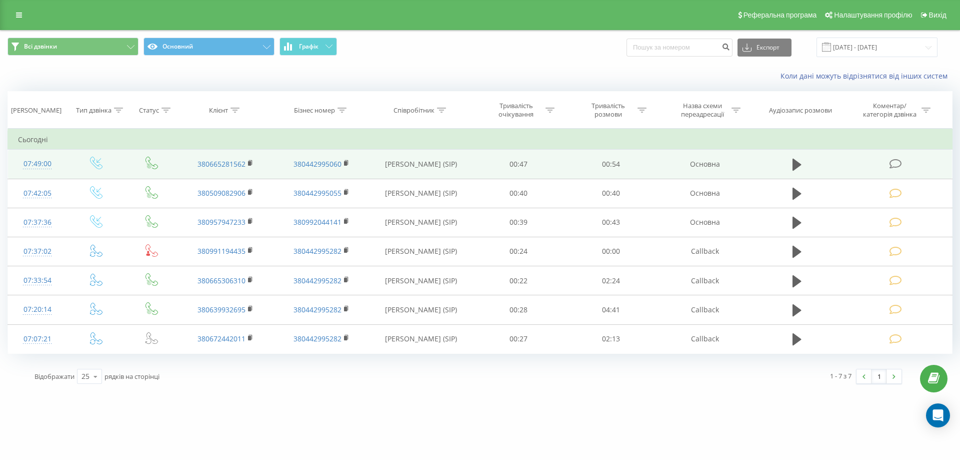
click at [900, 161] on icon at bounding box center [896, 164] width 13 height 11
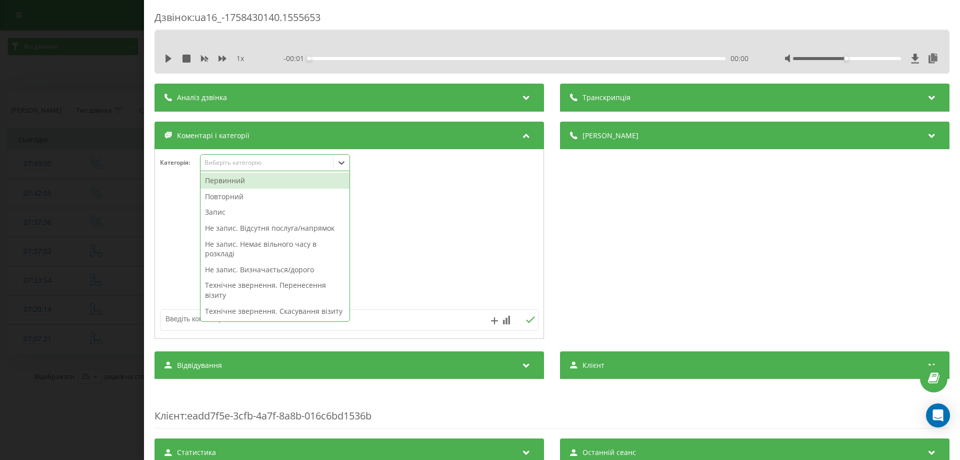
click at [344, 161] on icon at bounding box center [342, 163] width 10 height 10
click at [229, 194] on div "Повторний" at bounding box center [275, 197] width 149 height 16
click at [175, 195] on div at bounding box center [349, 244] width 389 height 120
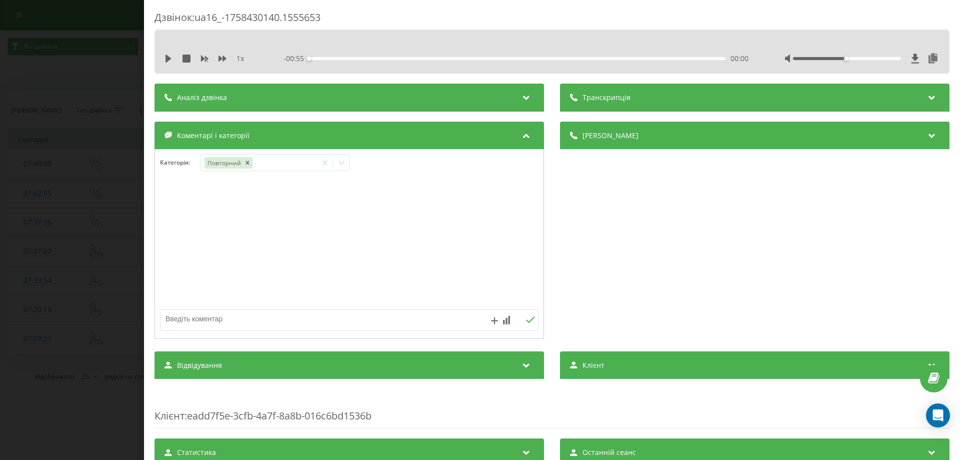
click at [200, 320] on textarea at bounding box center [312, 319] width 302 height 18
click at [248, 160] on icon "Remove Повторний" at bounding box center [247, 162] width 7 height 7
click at [346, 164] on icon at bounding box center [342, 163] width 10 height 10
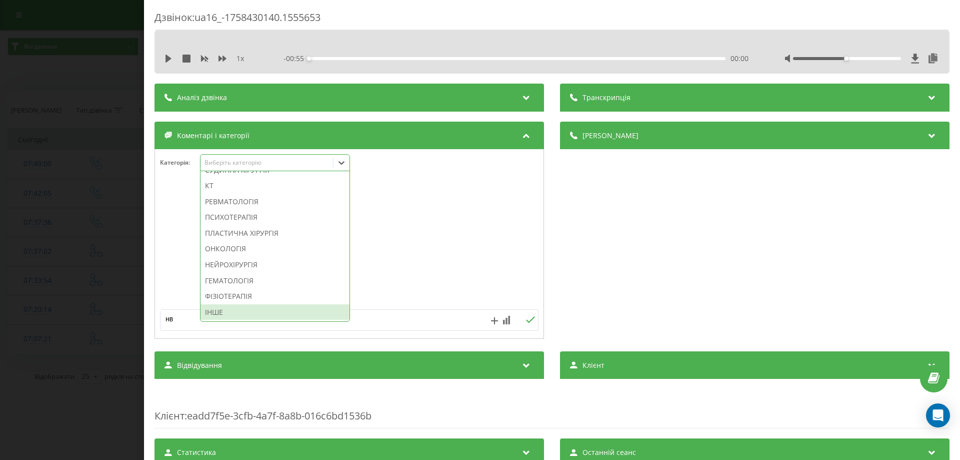
click at [250, 312] on div "ІНШЕ" at bounding box center [275, 312] width 149 height 16
click at [186, 275] on div at bounding box center [349, 244] width 389 height 120
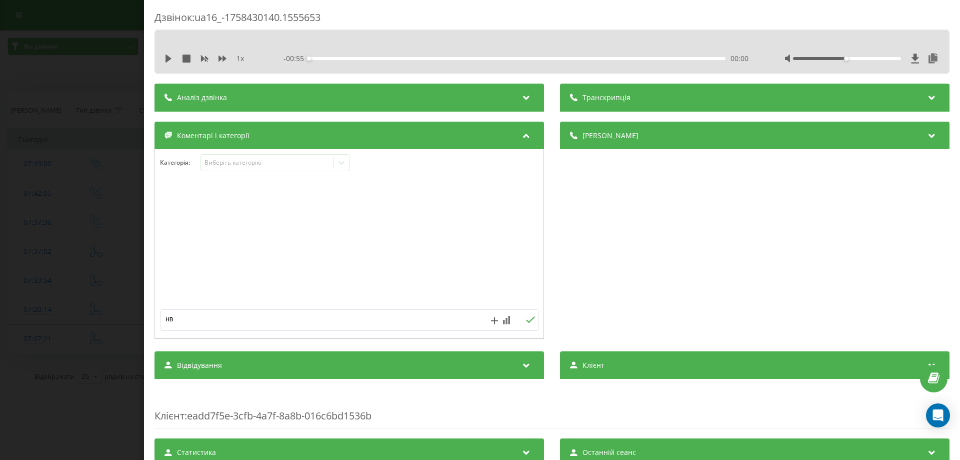
click at [175, 319] on textarea "нв" at bounding box center [312, 319] width 302 height 18
click at [227, 314] on textarea "надана ынф" at bounding box center [312, 319] width 302 height 18
type textarea "надана інф"
click at [527, 322] on icon at bounding box center [531, 319] width 10 height 7
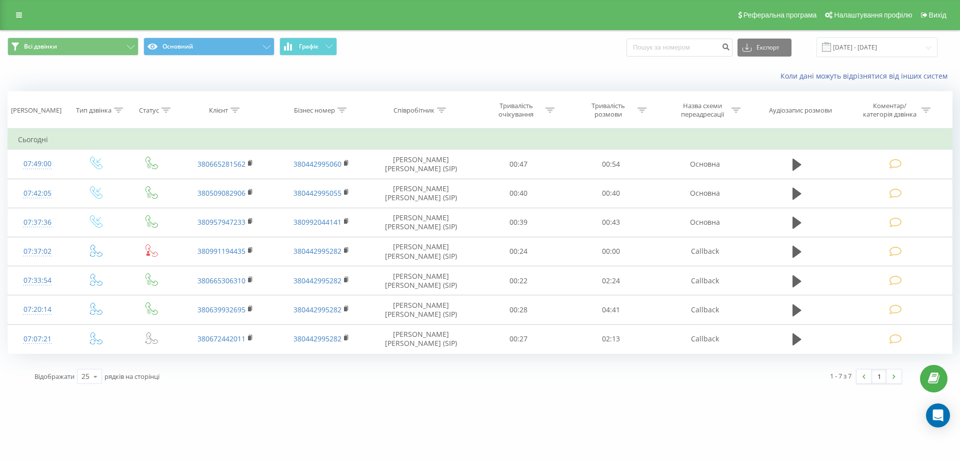
click at [81, 66] on div "Коли дані можуть відрізнятися вiд інших систем" at bounding box center [480, 76] width 959 height 24
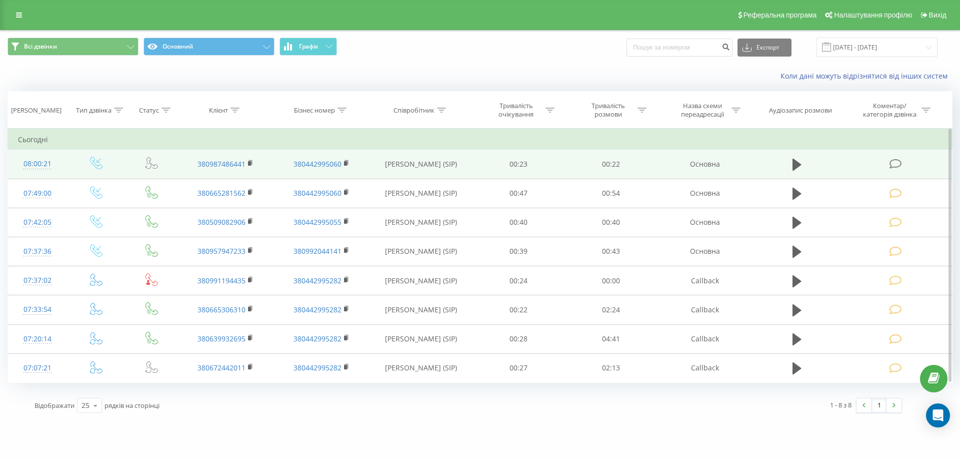
click at [895, 162] on icon at bounding box center [896, 164] width 13 height 11
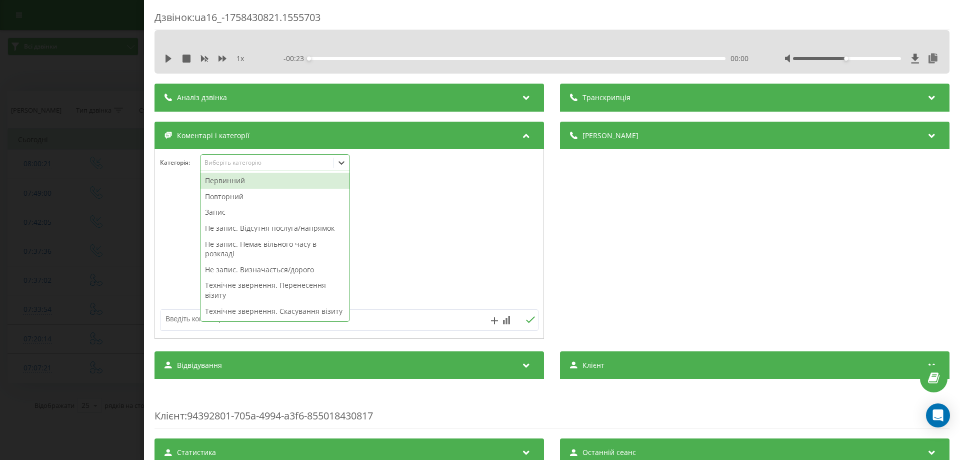
click at [345, 163] on icon at bounding box center [342, 163] width 10 height 10
click at [234, 196] on div "Повторний" at bounding box center [275, 197] width 149 height 16
drag, startPoint x: 176, startPoint y: 208, endPoint x: 175, endPoint y: 218, distance: 10.6
click at [175, 210] on div at bounding box center [349, 244] width 389 height 120
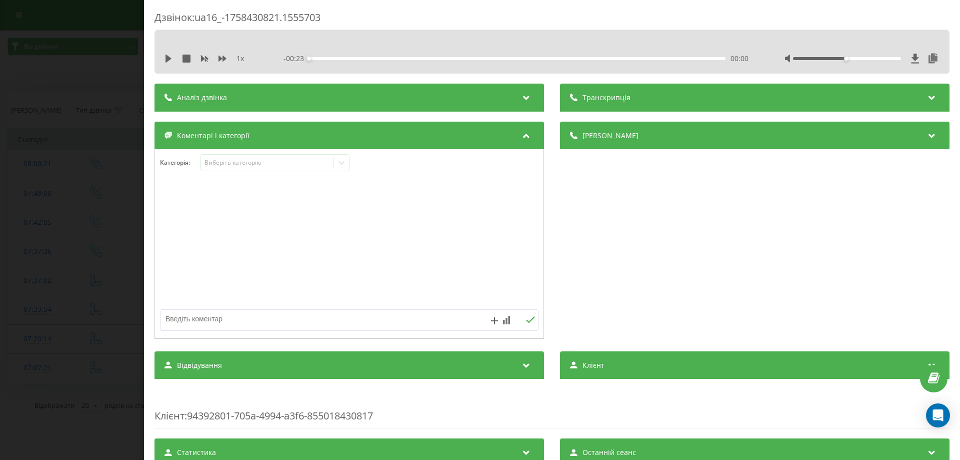
click at [181, 323] on textarea at bounding box center [312, 319] width 302 height 18
type textarea "уточнення інф"
click at [528, 318] on icon at bounding box center [531, 319] width 10 height 7
